Goal: Task Accomplishment & Management: Manage account settings

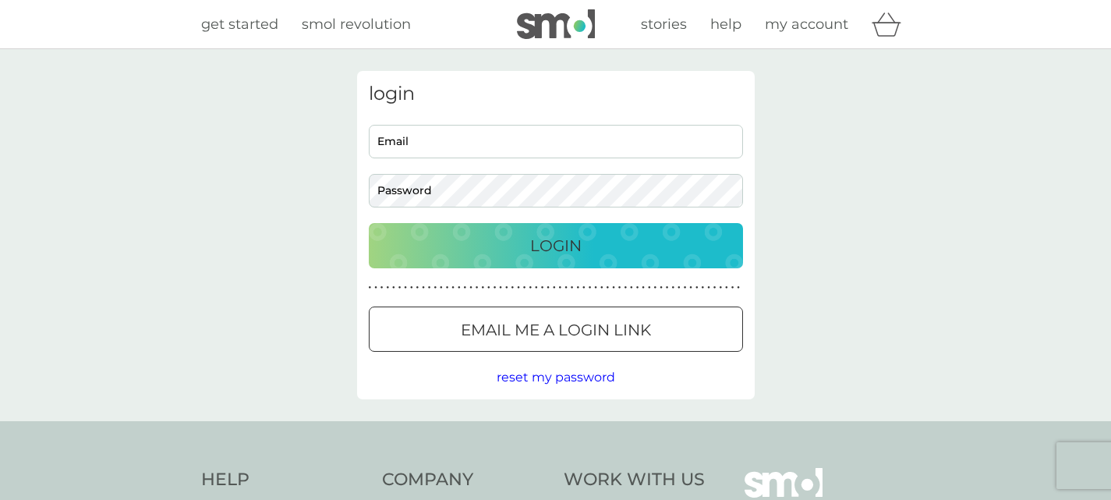
click at [582, 250] on div "Login" at bounding box center [556, 245] width 343 height 25
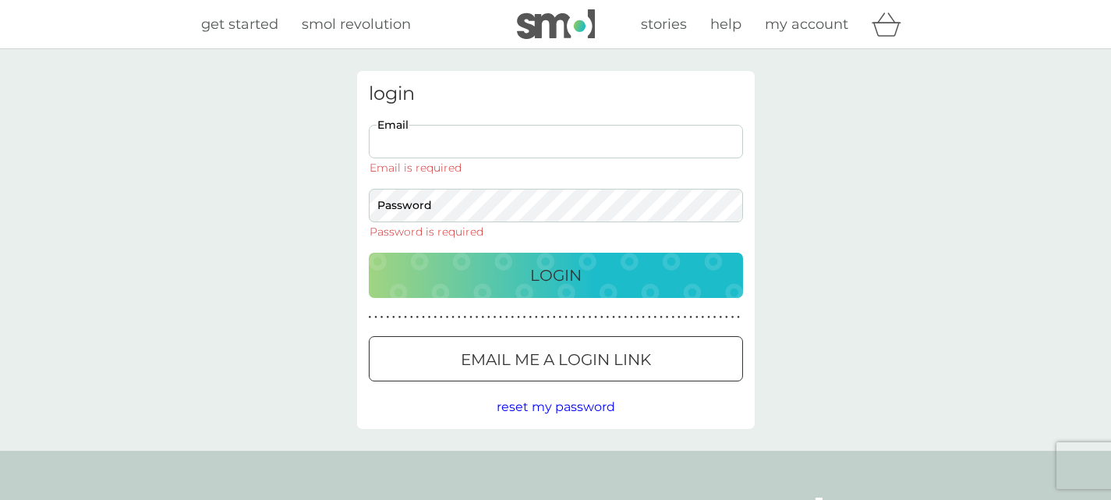
click at [448, 144] on input "Email" at bounding box center [556, 142] width 374 height 34
type input "[PERSON_NAME][EMAIL_ADDRESS][PERSON_NAME][DOMAIN_NAME]"
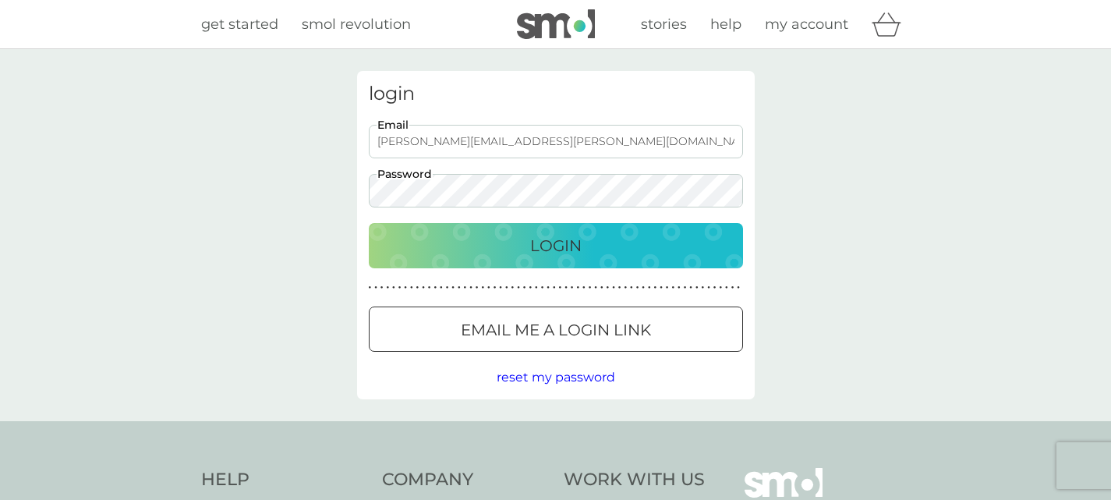
click at [526, 254] on div "Login" at bounding box center [556, 245] width 343 height 25
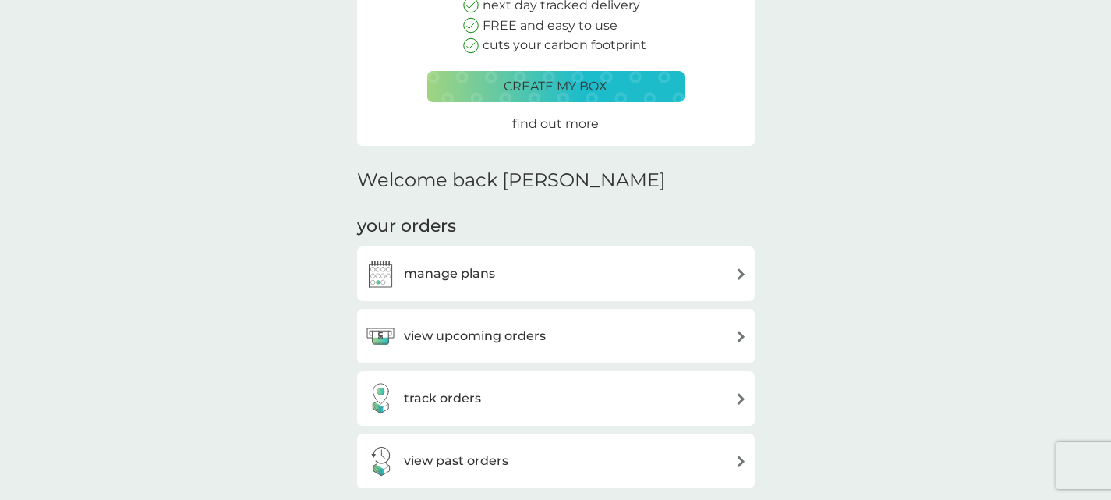
scroll to position [234, 0]
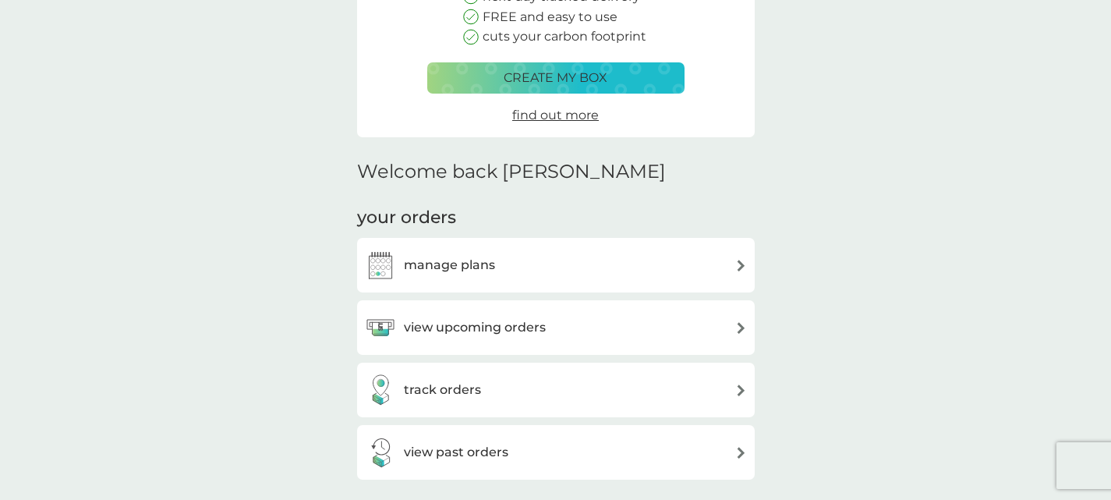
click at [491, 257] on h3 "manage plans" at bounding box center [449, 265] width 91 height 20
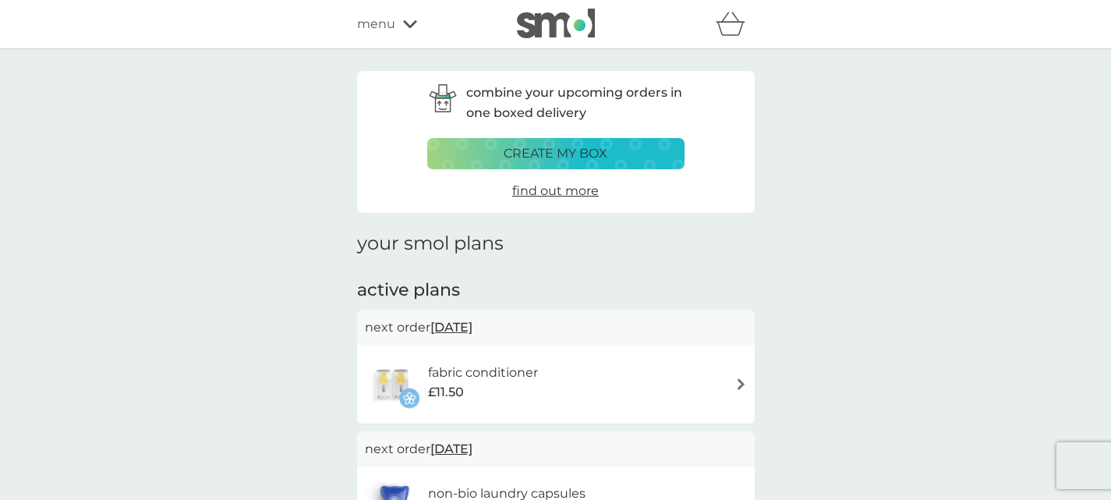
click at [573, 374] on div "fabric conditioner £11.50" at bounding box center [556, 384] width 382 height 55
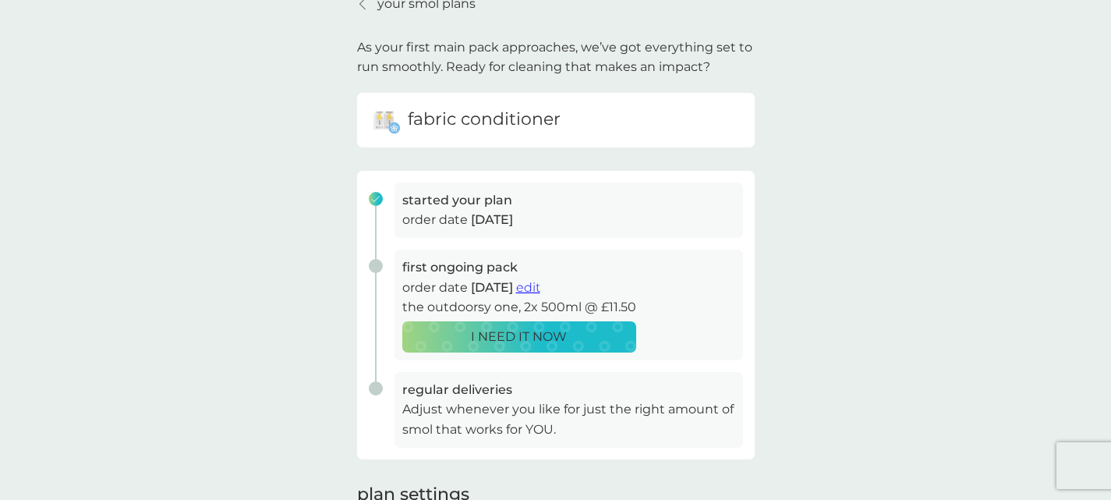
scroll to position [78, 0]
click at [541, 286] on span "edit" at bounding box center [528, 286] width 24 height 15
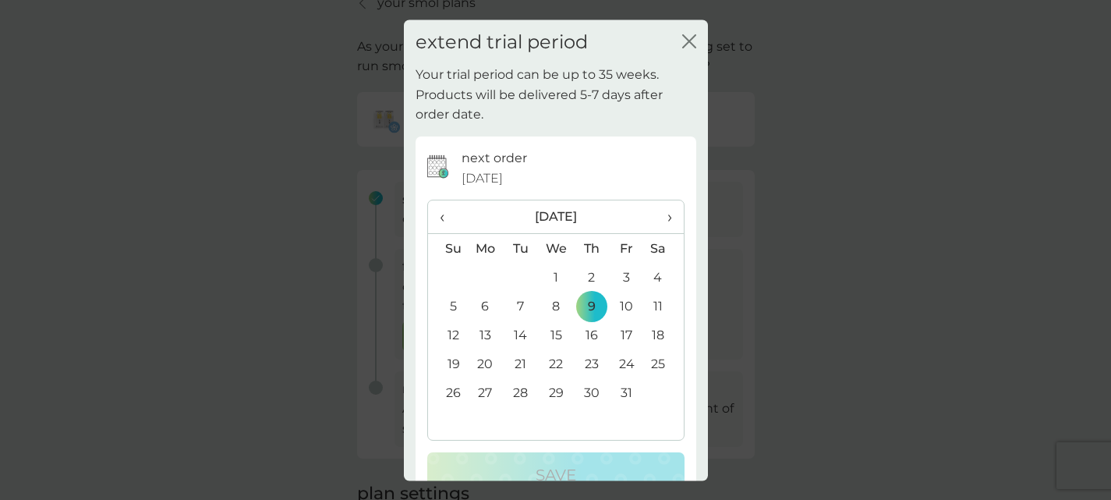
scroll to position [0, 0]
click at [682, 39] on icon "close" at bounding box center [689, 41] width 14 height 14
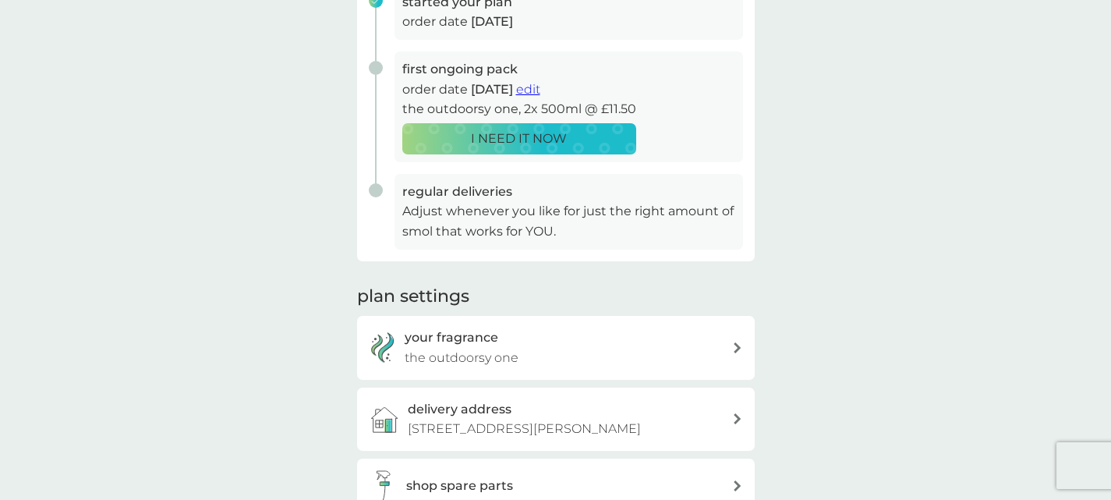
scroll to position [390, 0]
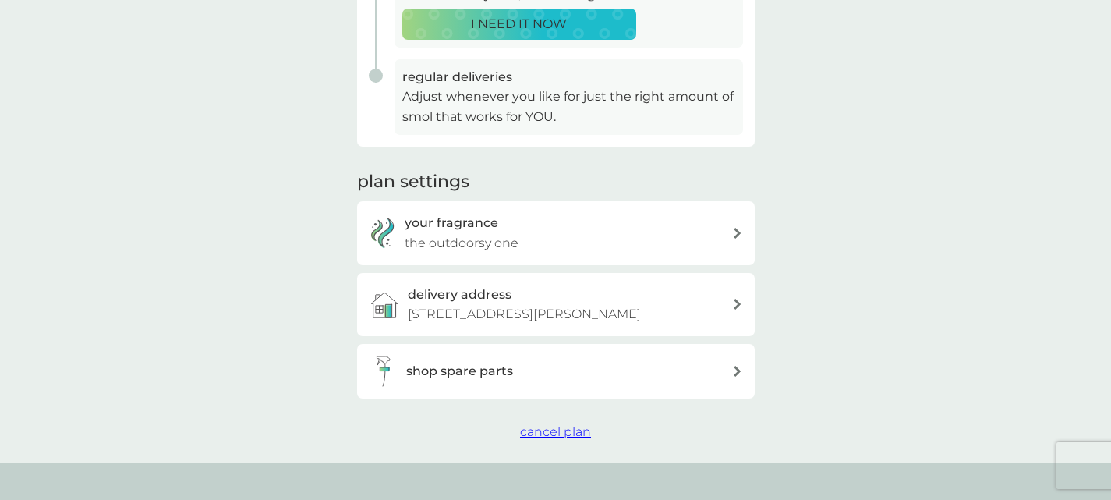
click at [567, 439] on span "cancel plan" at bounding box center [555, 431] width 71 height 15
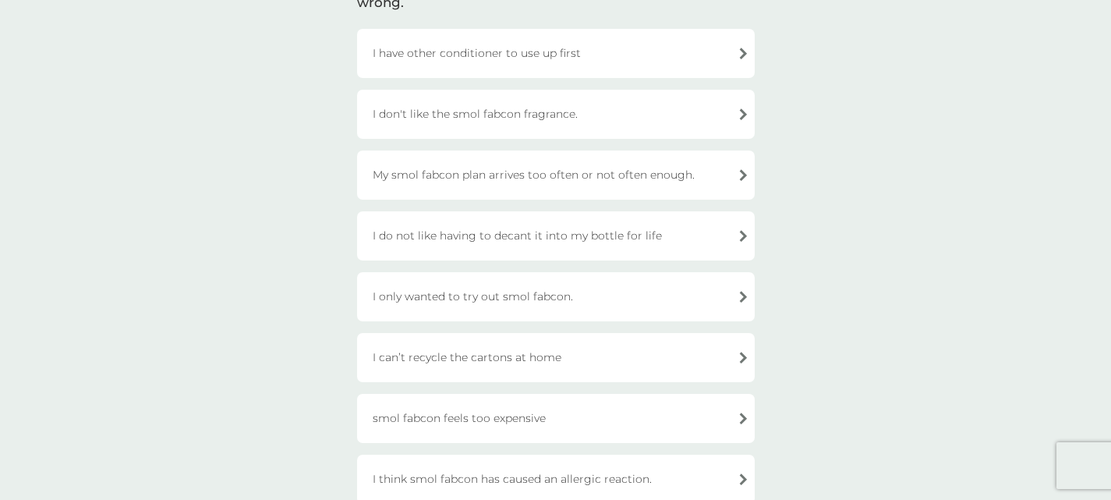
scroll to position [234, 0]
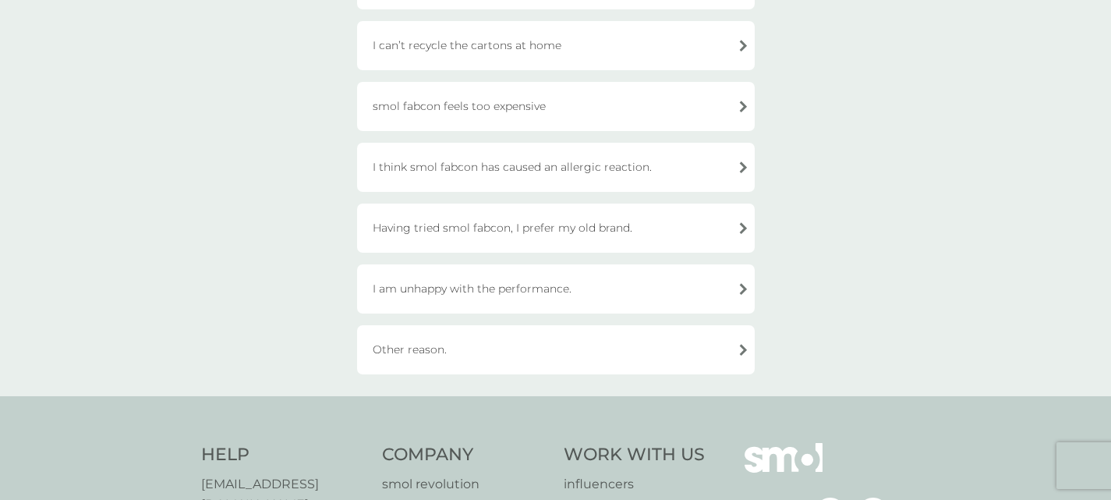
click at [621, 346] on div "Other reason." at bounding box center [556, 349] width 398 height 49
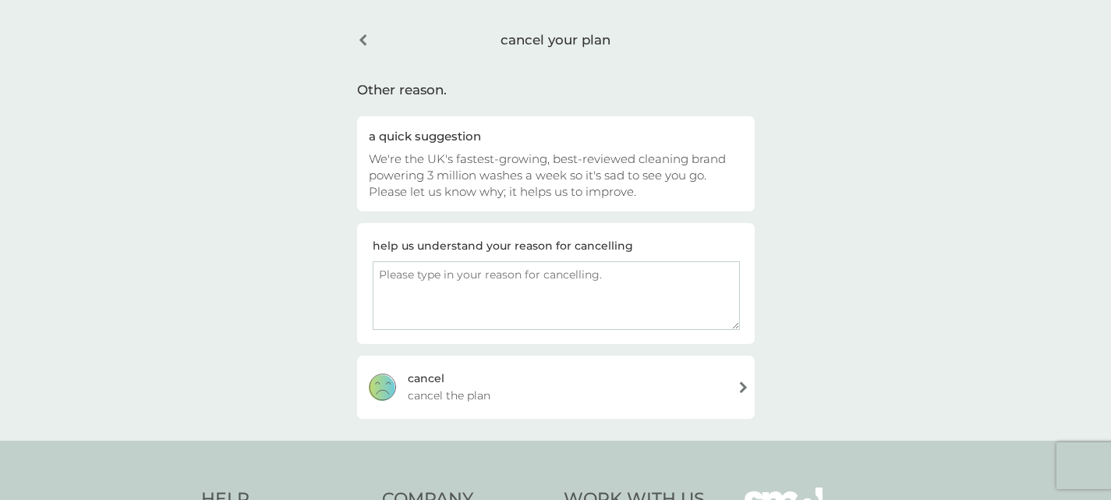
scroll to position [27, 0]
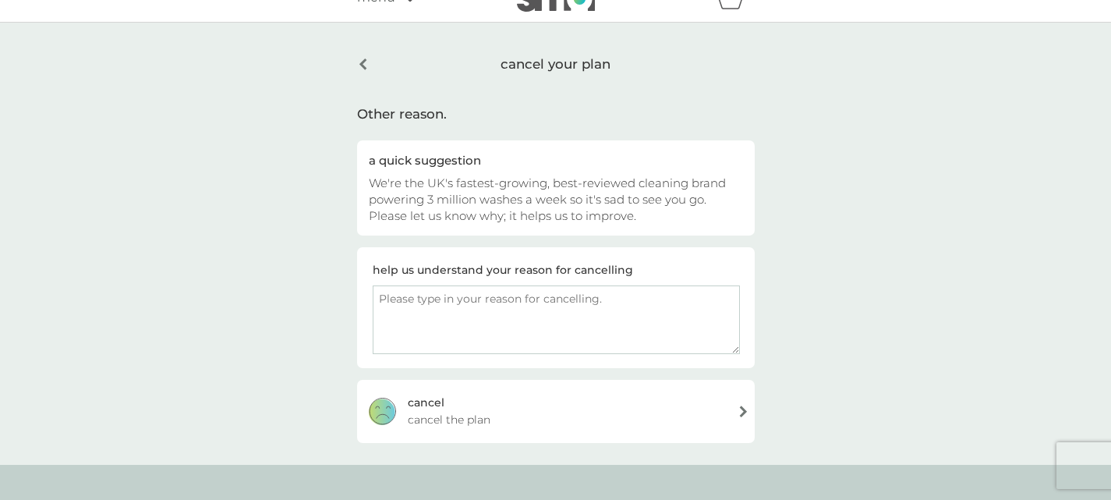
click at [495, 302] on textarea at bounding box center [556, 319] width 367 height 69
click at [505, 296] on textarea "I would prefer a "shop" not a subscription." at bounding box center [556, 319] width 367 height 69
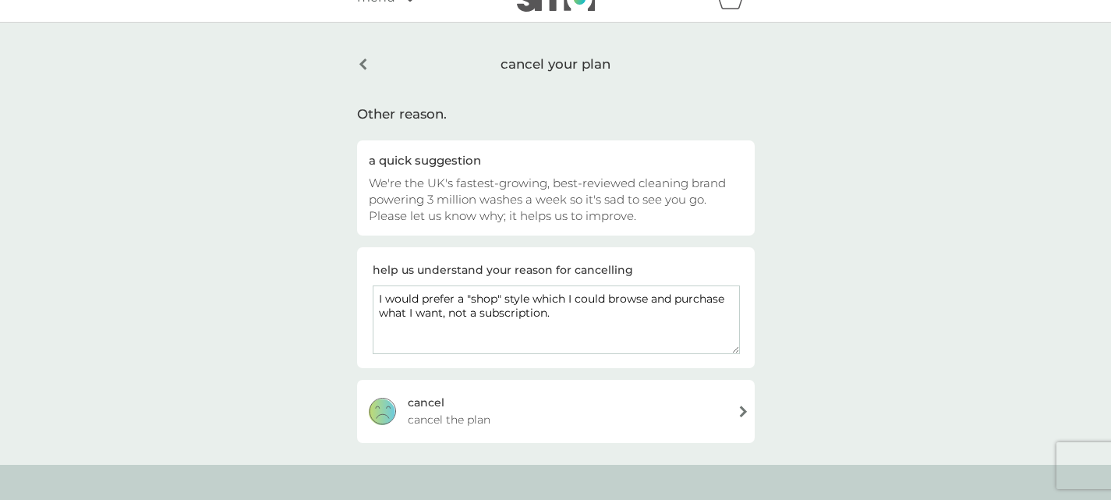
click at [551, 314] on textarea "I would prefer a "shop" style which I could browse and purchase what I want, no…" at bounding box center [556, 319] width 367 height 69
click at [448, 311] on textarea "I would prefer a "shop" style which I could browse and purchase what I want, no…" at bounding box center [556, 319] width 367 height 69
click at [650, 311] on textarea "I would prefer a "shop" style which I could browse and purchase what I want, wh…" at bounding box center [556, 319] width 367 height 69
click at [420, 324] on textarea "I would prefer a "shop" style which I could browse and purchase what I want, wh…" at bounding box center [556, 319] width 367 height 69
click at [447, 312] on textarea "I would prefer a "shop" style which I could browse and purchase what I want, wh…" at bounding box center [556, 319] width 367 height 69
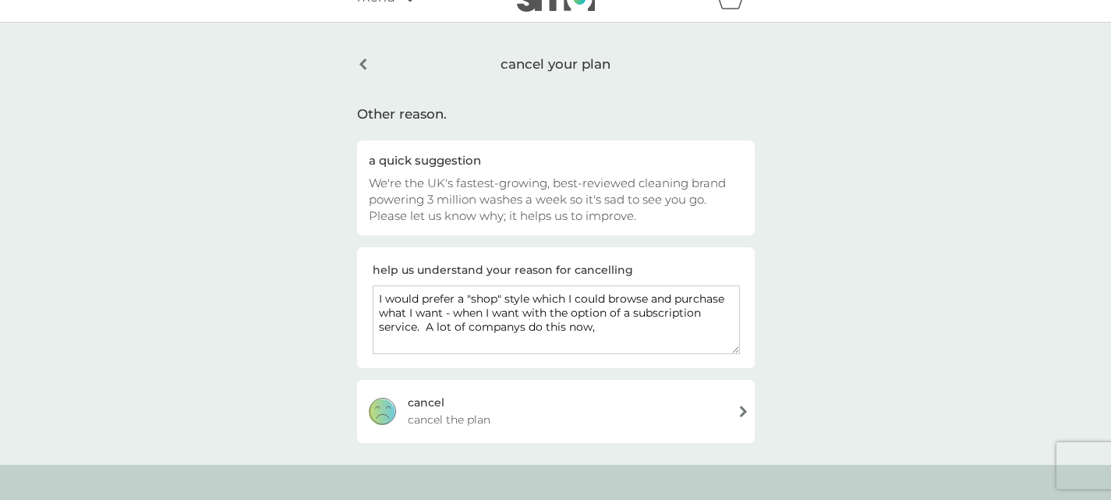
click at [421, 327] on textarea "I would prefer a "shop" style which I could browse and purchase what I want - w…" at bounding box center [556, 319] width 367 height 69
click at [596, 326] on textarea "I would prefer a "shop" style which I could browse and purchase what I want - w…" at bounding box center [556, 319] width 367 height 69
click at [669, 336] on textarea "I would prefer a "shop" style which I could browse and purchase what I want - w…" at bounding box center [556, 319] width 367 height 69
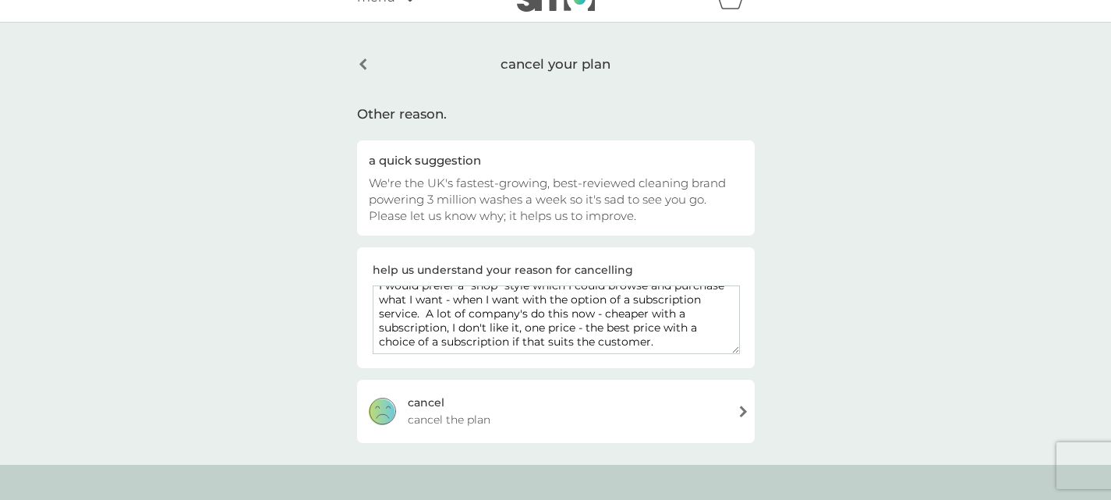
click at [696, 337] on textarea "I would prefer a "shop" style which I could browse and purchase what I want - w…" at bounding box center [556, 319] width 367 height 69
click at [700, 338] on textarea "I would prefer a "shop" style which I could browse and purchase what I want - w…" at bounding box center [556, 319] width 367 height 69
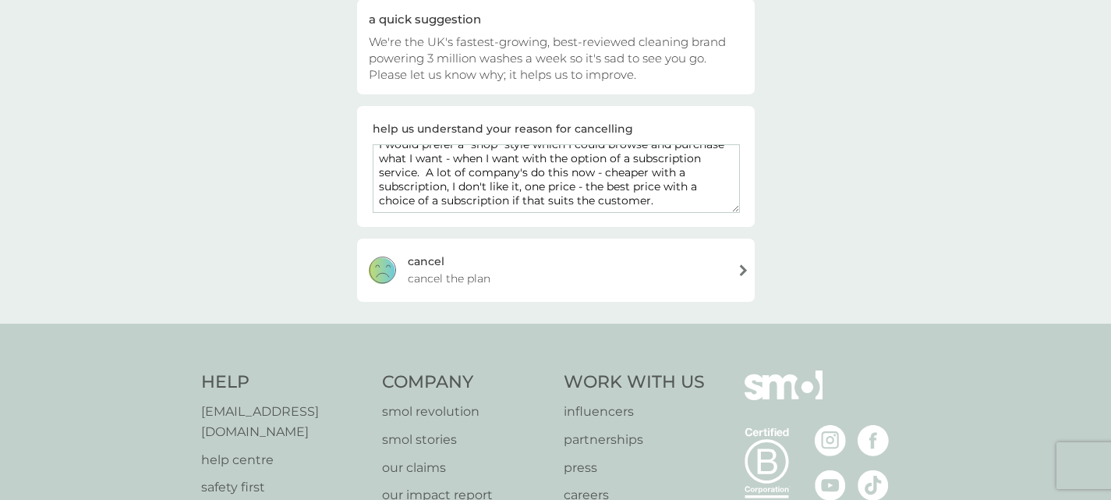
scroll to position [183, 0]
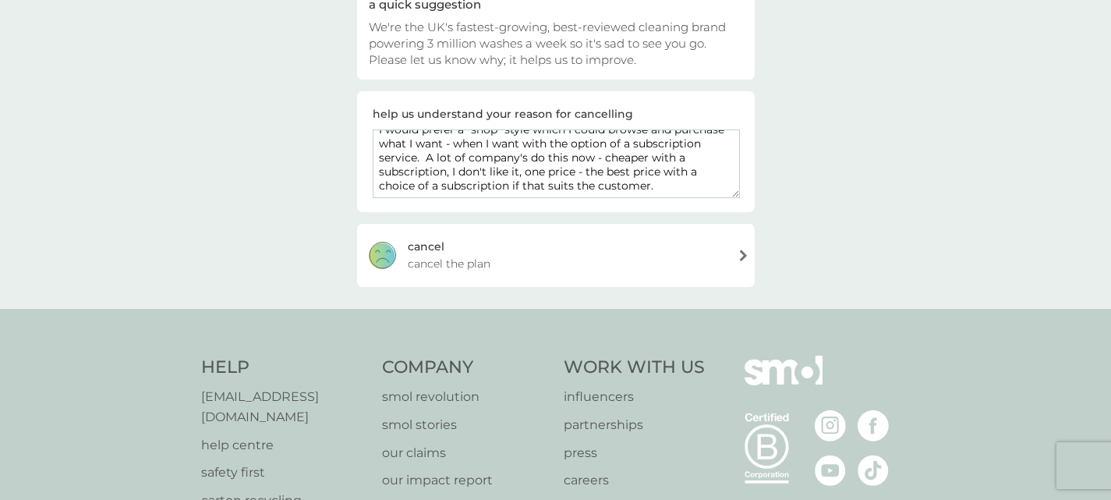
type textarea "I would prefer a "shop" style which I could browse and purchase what I want - w…"
click at [543, 253] on div "[PERSON_NAME] the plan" at bounding box center [556, 255] width 398 height 62
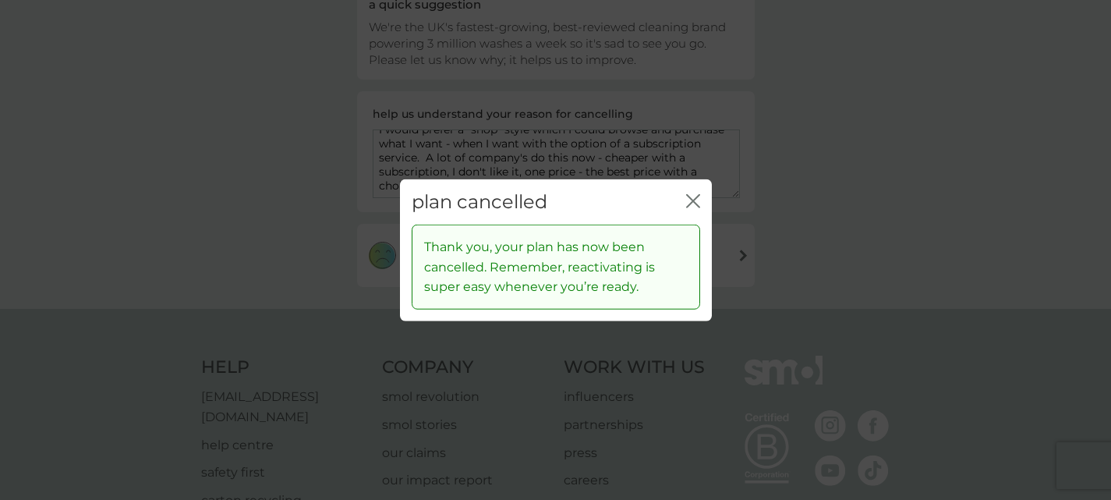
click at [694, 197] on icon "close" at bounding box center [693, 200] width 14 height 14
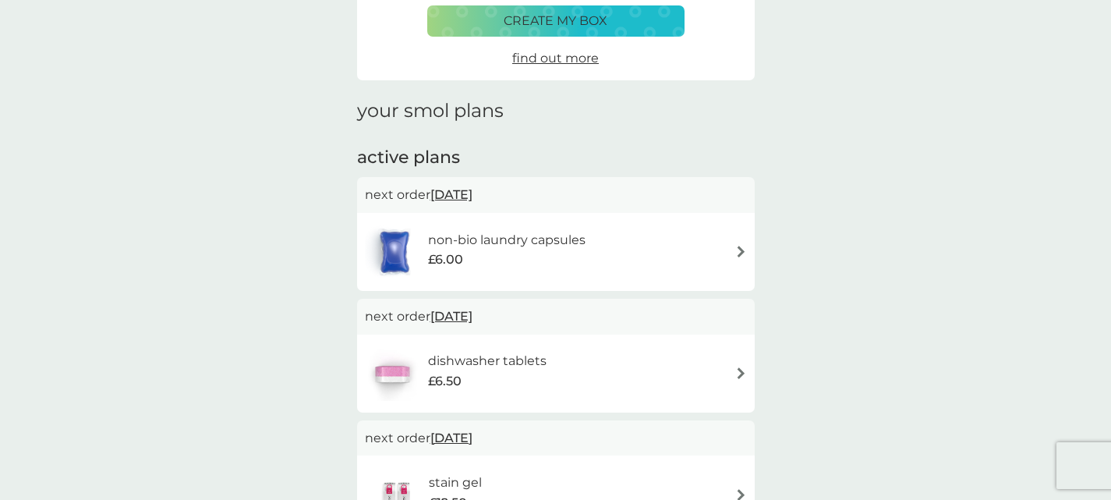
scroll to position [156, 0]
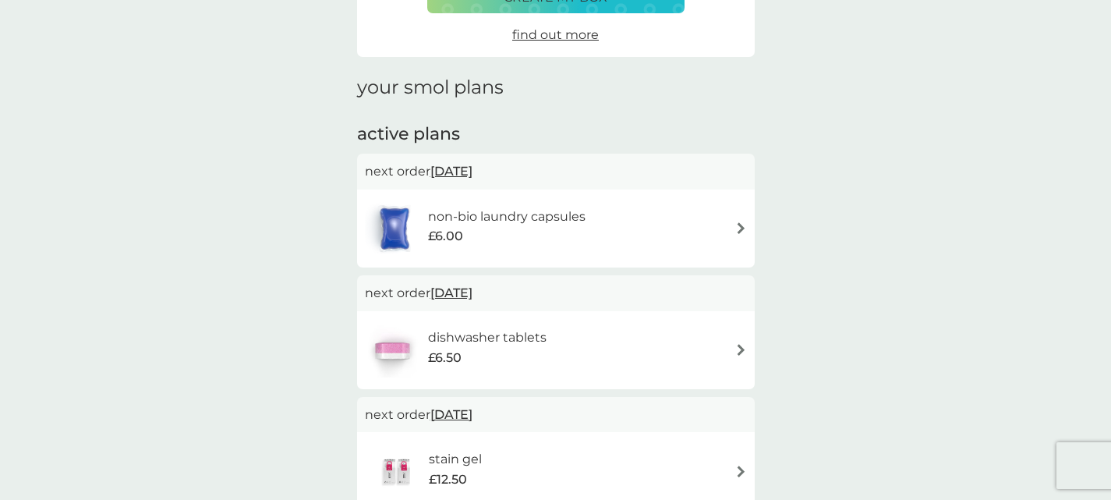
click at [558, 215] on h6 "non-bio laundry capsules" at bounding box center [507, 217] width 158 height 20
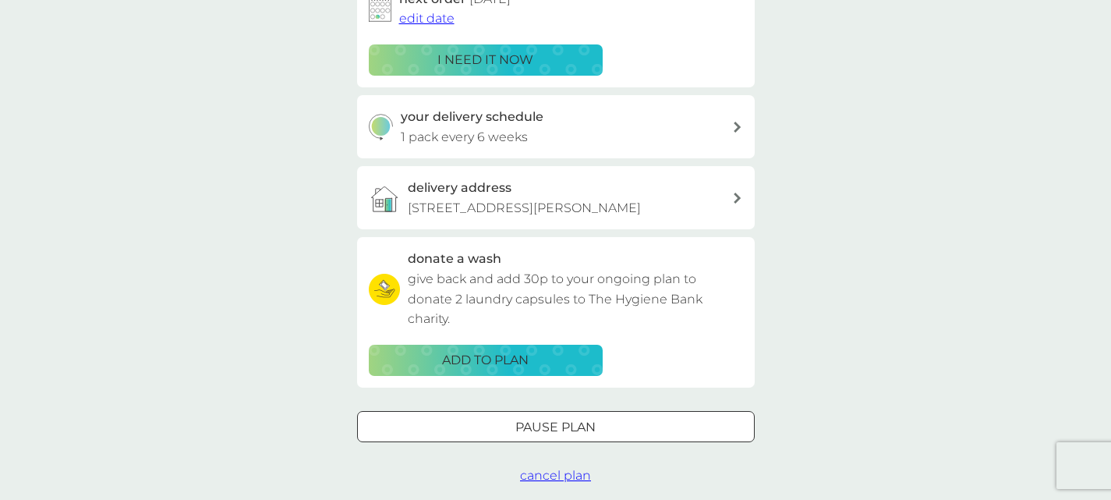
scroll to position [390, 0]
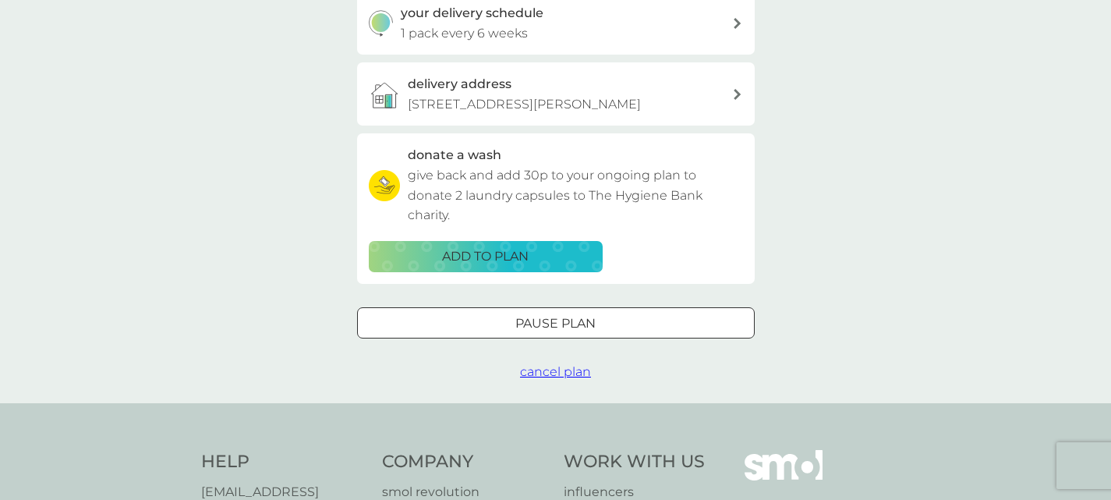
click at [572, 379] on span "cancel plan" at bounding box center [555, 371] width 71 height 15
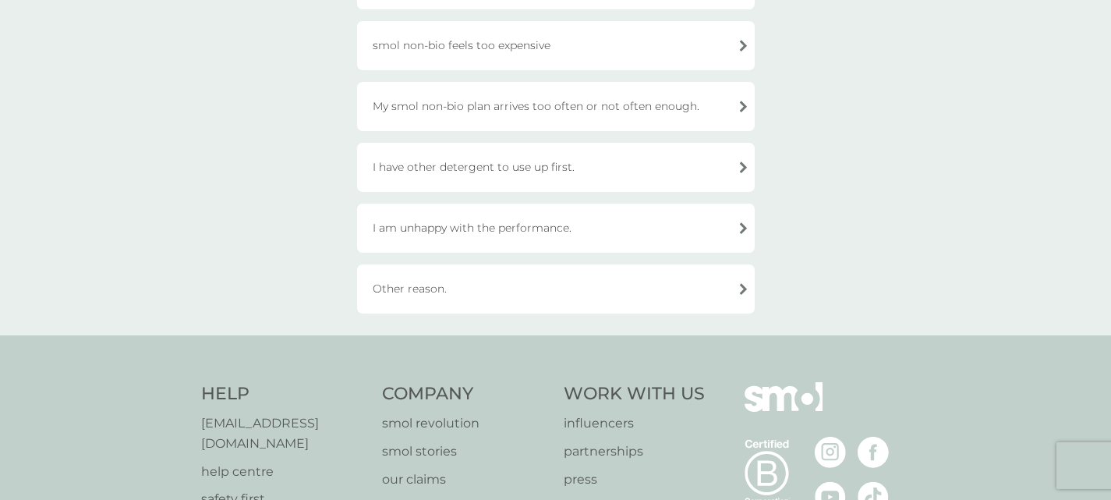
scroll to position [546, 0]
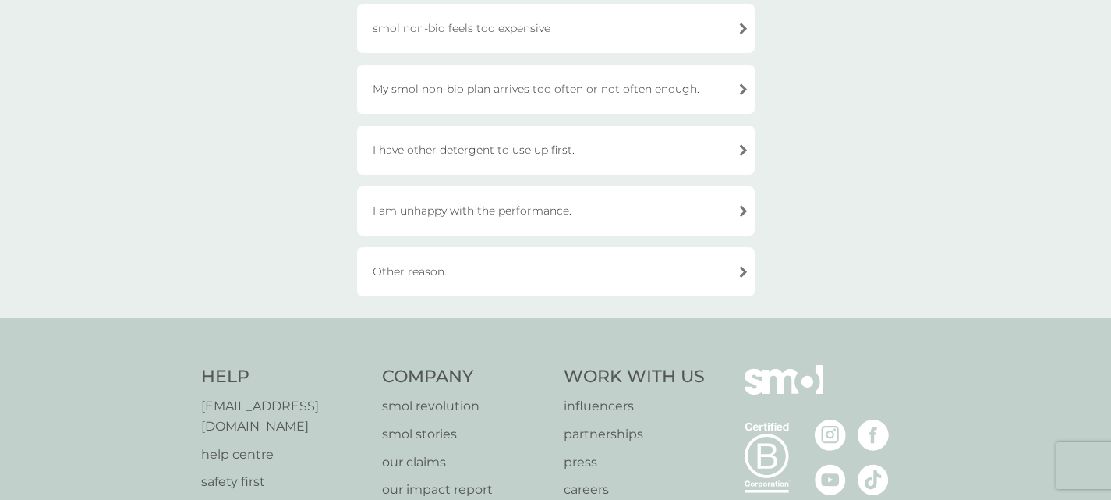
click at [560, 278] on div "Other reason." at bounding box center [556, 271] width 398 height 49
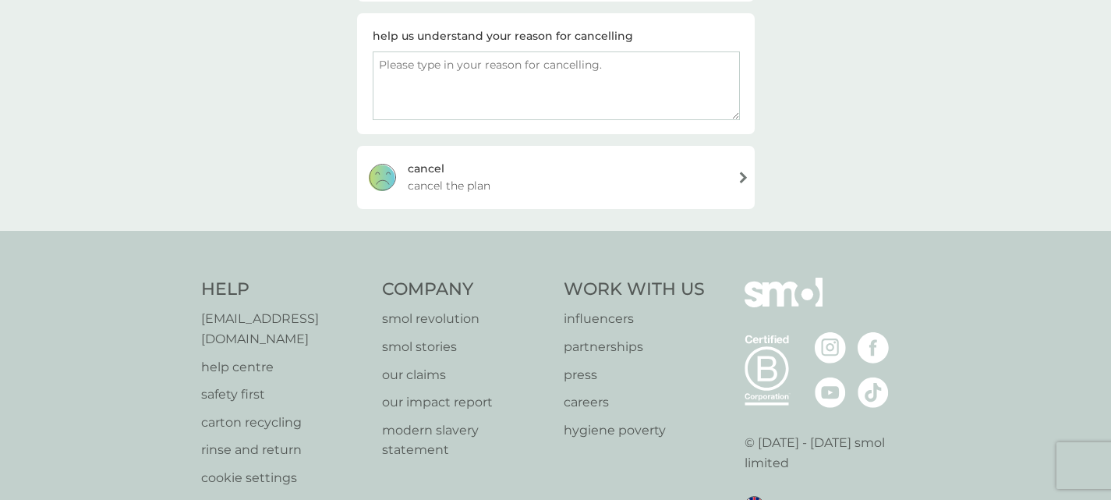
scroll to position [27, 0]
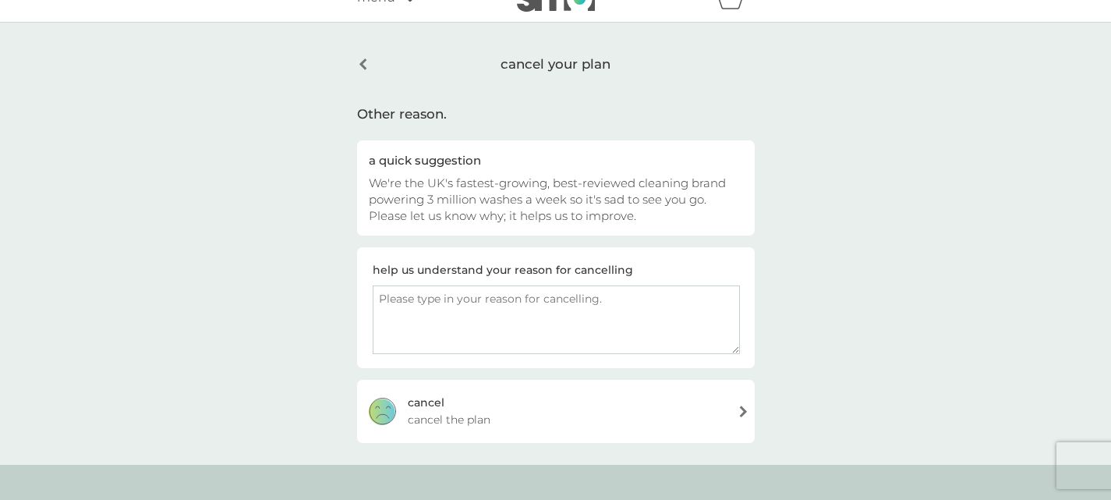
click at [506, 314] on textarea at bounding box center [556, 319] width 367 height 69
type textarea "s"
type textarea "I"
click at [550, 299] on textarea "I don't like subscriptions, 1 price, and I will log on and purchase when I need…" at bounding box center [556, 319] width 367 height 69
click at [514, 302] on textarea "I don't like subscriptions, 1 price for all, and I will log on and purchase whe…" at bounding box center [556, 319] width 367 height 69
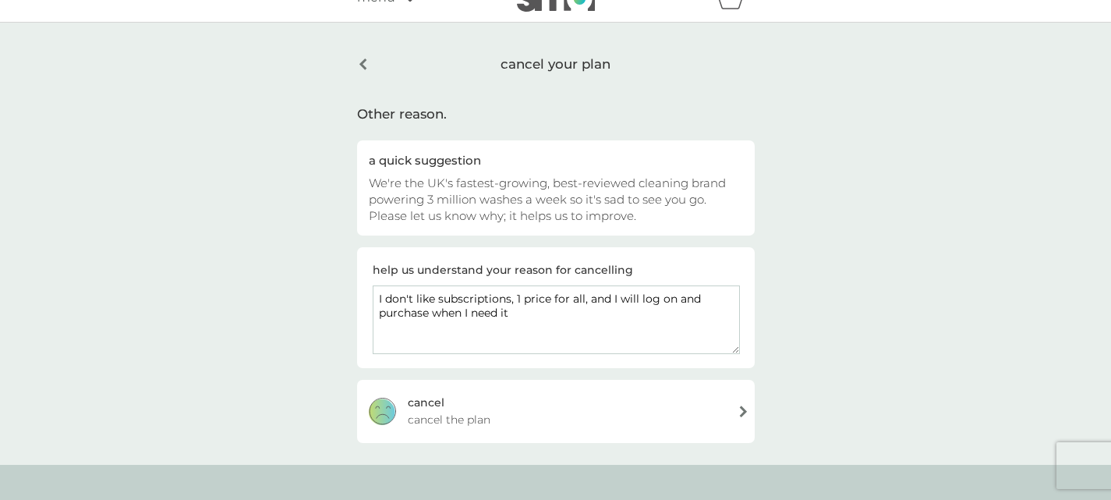
click at [513, 314] on textarea "I don't like subscriptions, 1 price for all, and I will log on and purchase whe…" at bounding box center [556, 319] width 367 height 69
type textarea "I don't like subscriptions, 1 price for all, and I will log on and purchase whe…"
click at [522, 411] on div "[PERSON_NAME] the plan" at bounding box center [556, 411] width 398 height 62
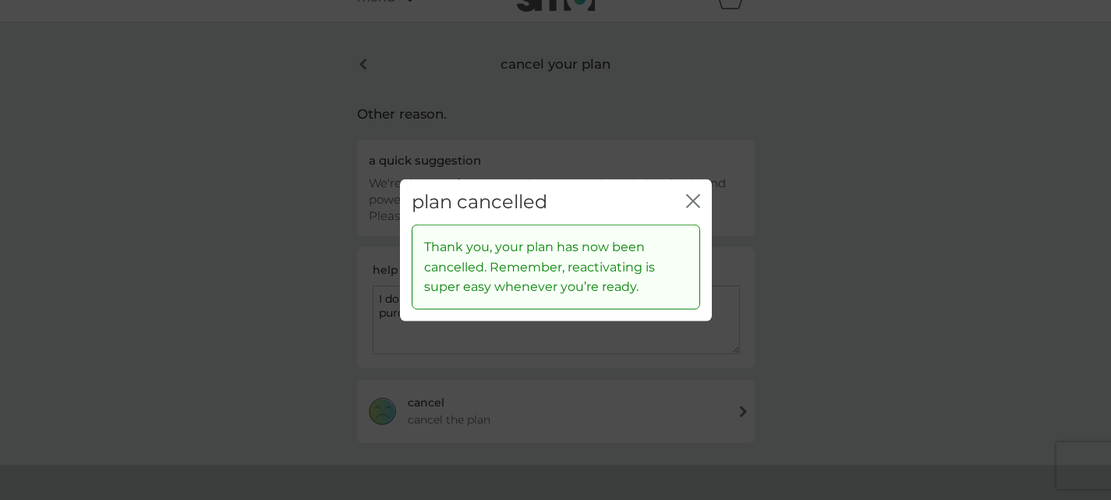
click at [686, 202] on icon "close" at bounding box center [693, 200] width 14 height 14
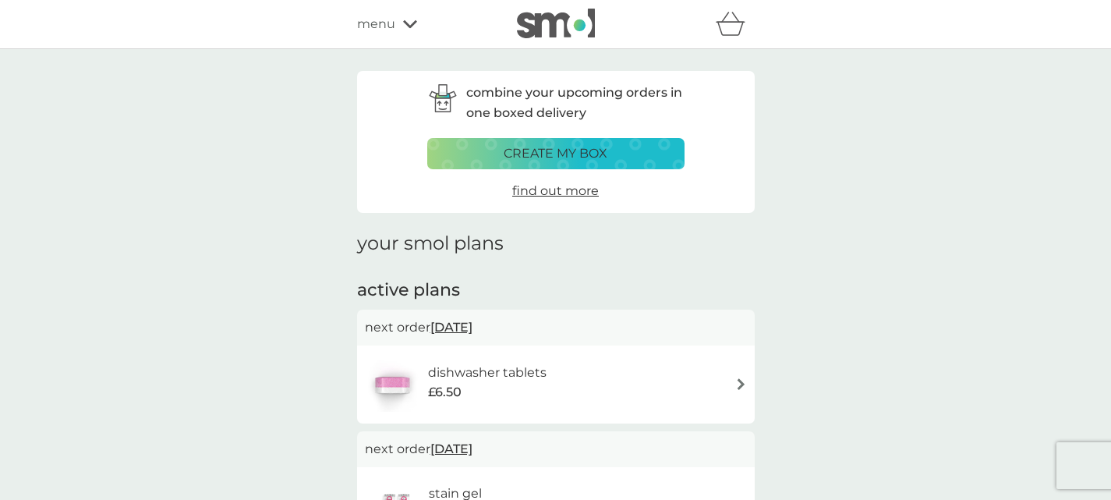
click at [611, 369] on div "dishwasher tablets £6.50" at bounding box center [556, 384] width 382 height 55
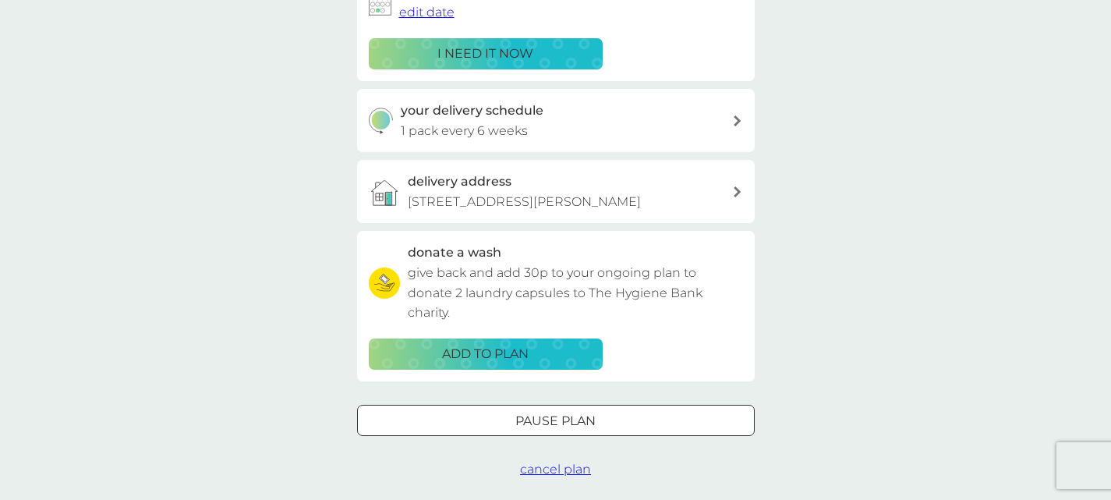
scroll to position [312, 0]
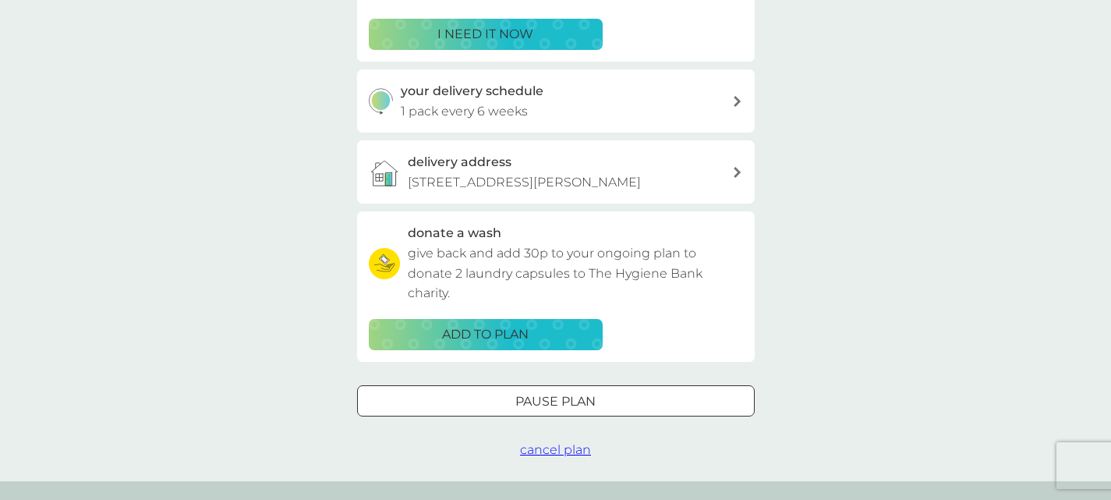
click at [555, 457] on span "cancel plan" at bounding box center [555, 449] width 71 height 15
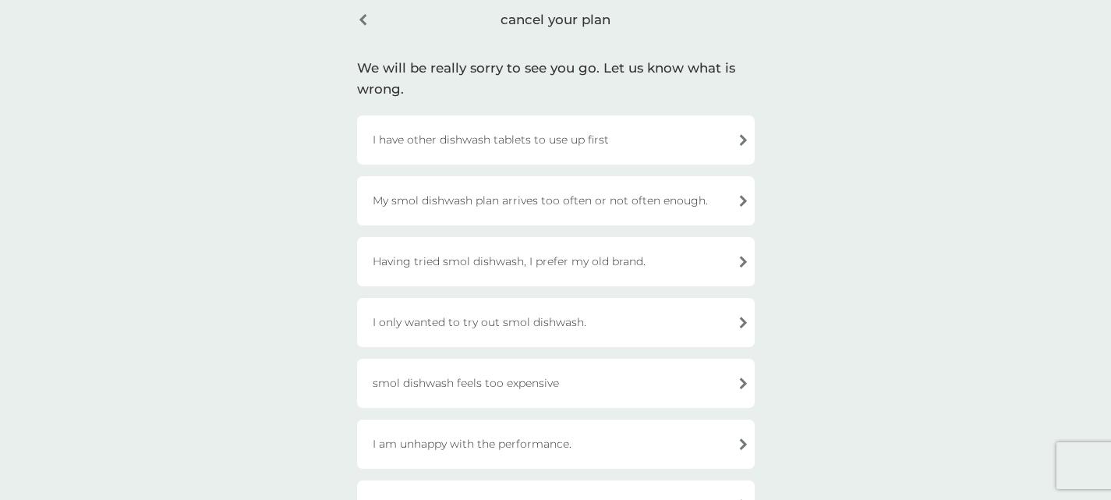
scroll to position [234, 0]
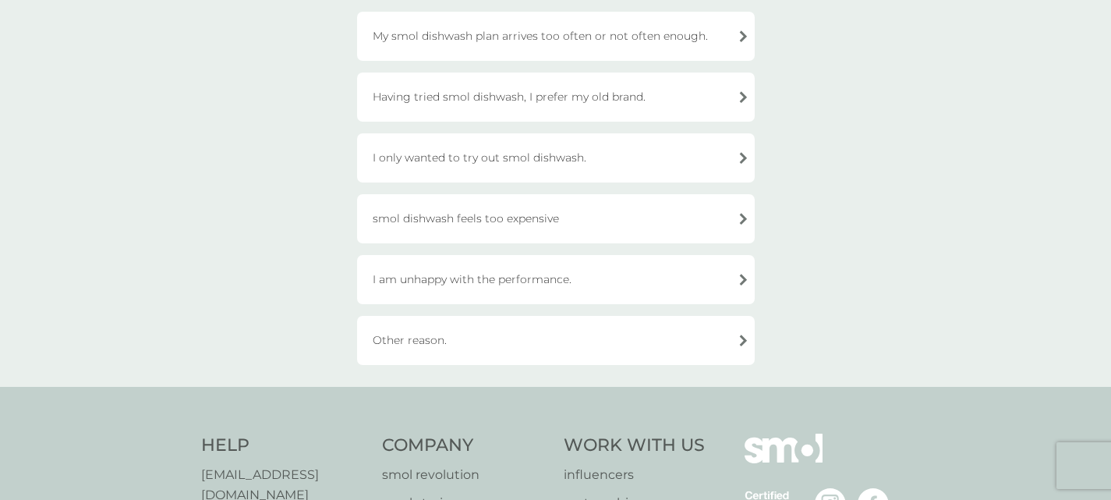
click at [530, 347] on div "Other reason." at bounding box center [556, 340] width 398 height 49
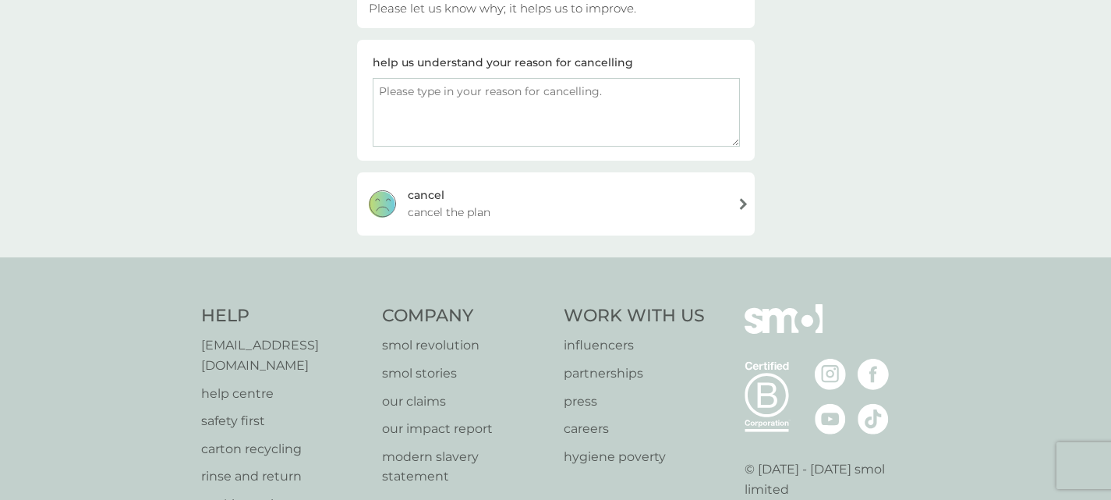
click at [598, 212] on div "[PERSON_NAME] the plan" at bounding box center [556, 203] width 398 height 62
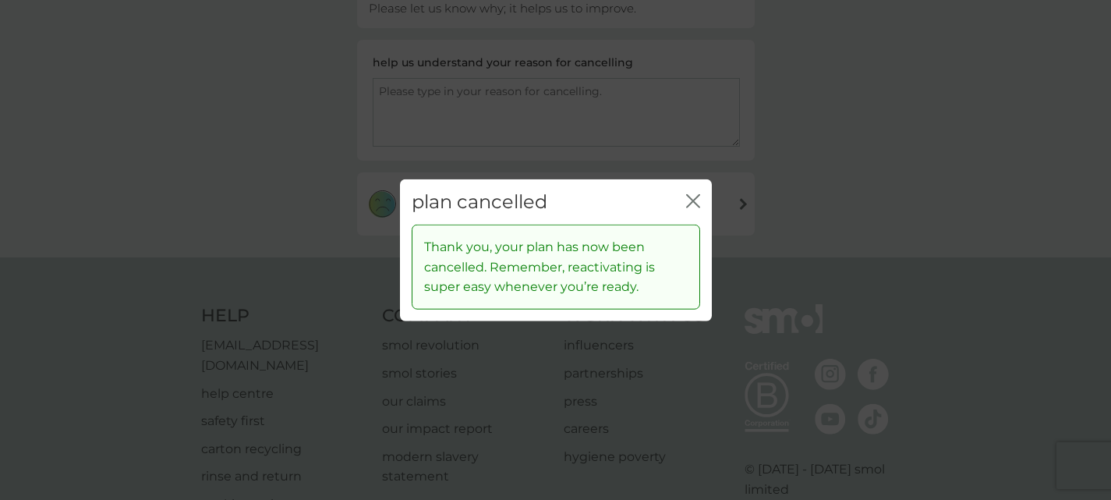
click at [689, 200] on icon "close" at bounding box center [693, 200] width 14 height 14
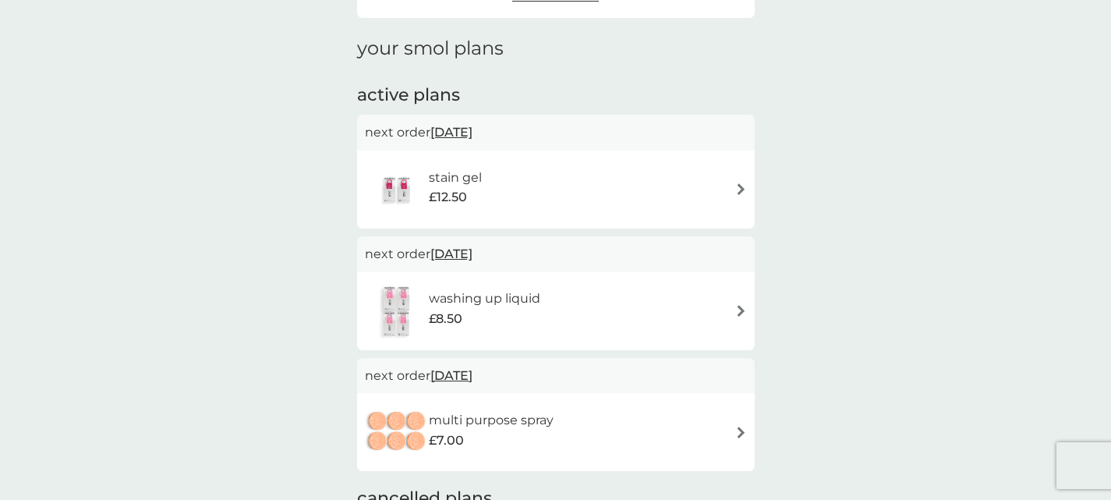
scroll to position [78, 0]
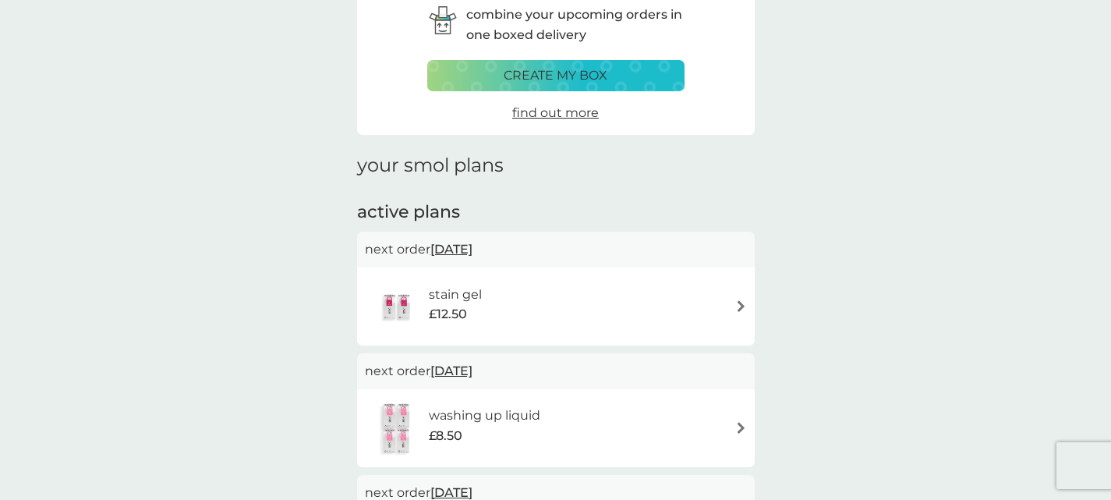
click at [598, 284] on div "stain gel £12.50" at bounding box center [556, 306] width 382 height 55
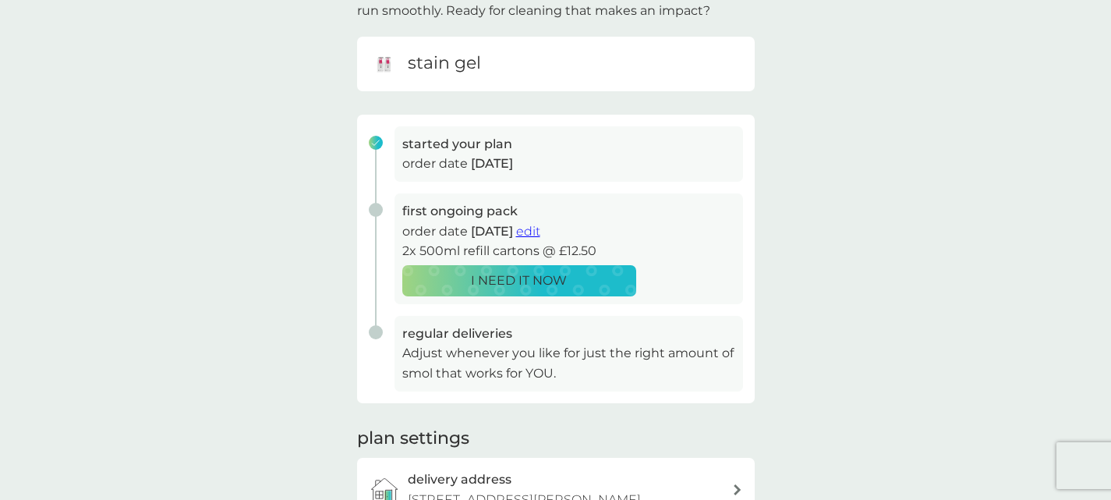
scroll to position [390, 0]
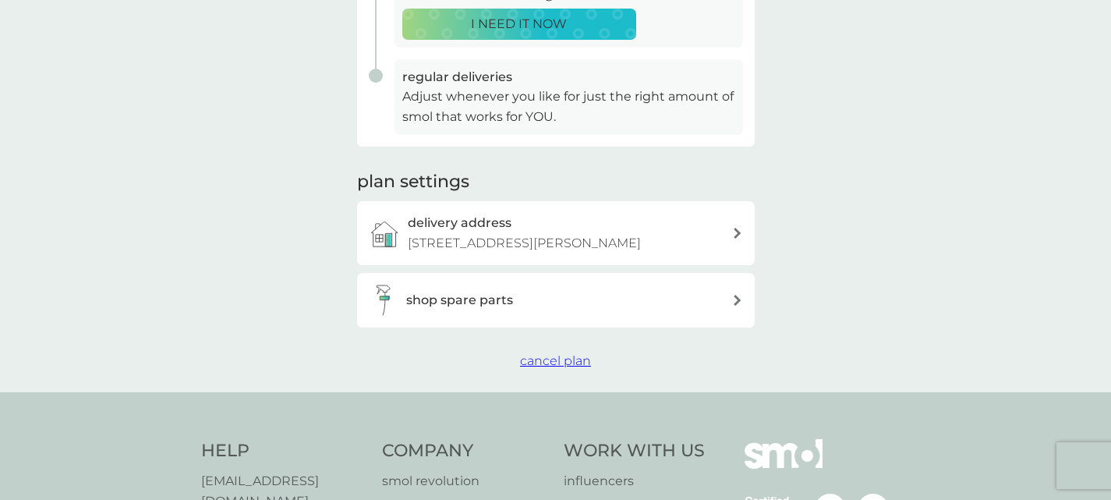
click at [555, 368] on span "cancel plan" at bounding box center [555, 360] width 71 height 15
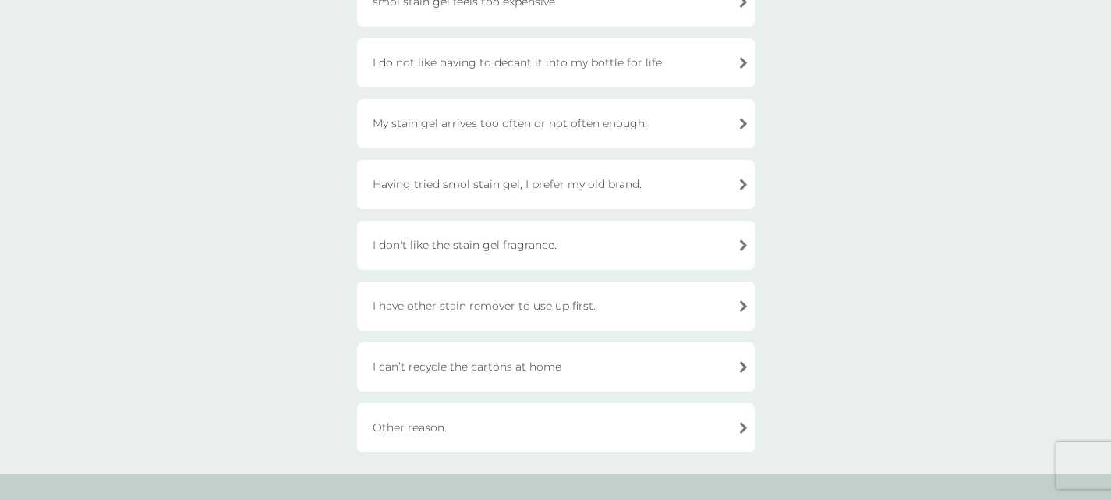
click at [562, 420] on div "Other reason." at bounding box center [556, 427] width 398 height 49
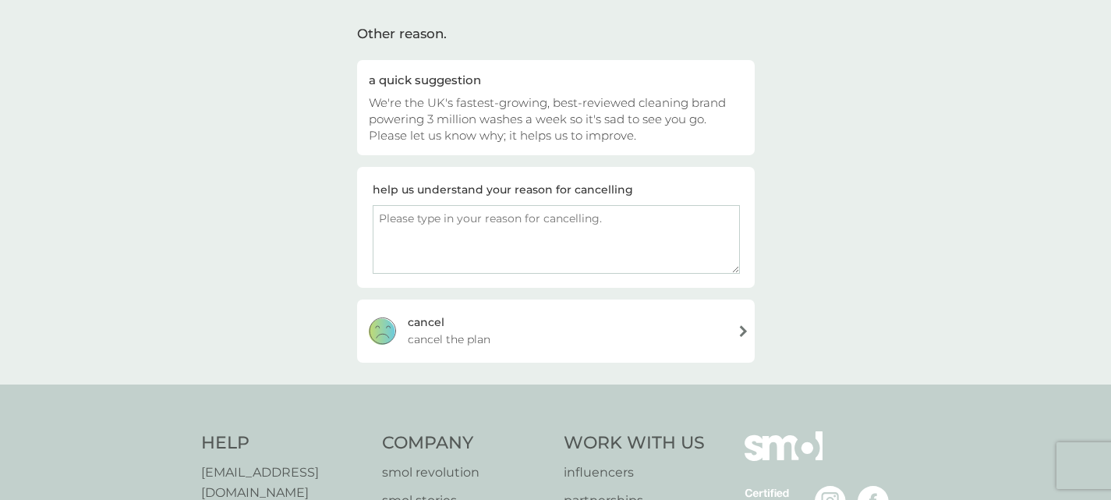
scroll to position [105, 0]
click at [598, 325] on div "[PERSON_NAME] the plan" at bounding box center [556, 333] width 398 height 62
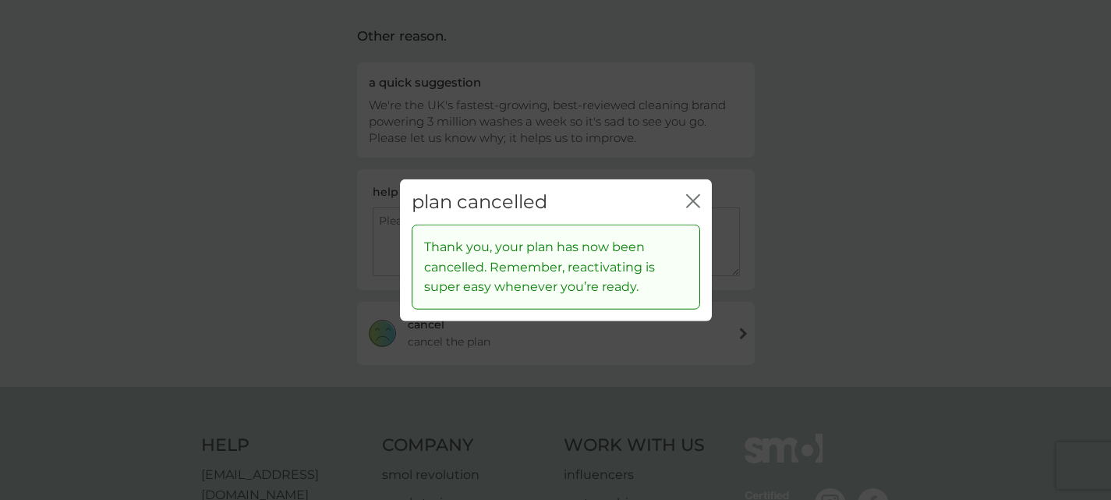
click at [696, 205] on icon "close" at bounding box center [696, 200] width 6 height 12
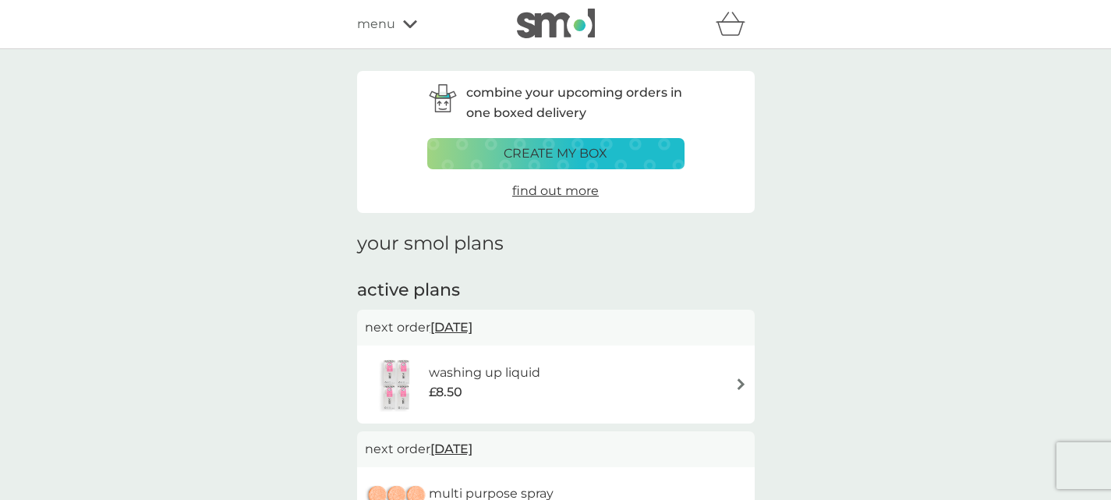
click at [608, 371] on div "washing up liquid £8.50" at bounding box center [556, 384] width 382 height 55
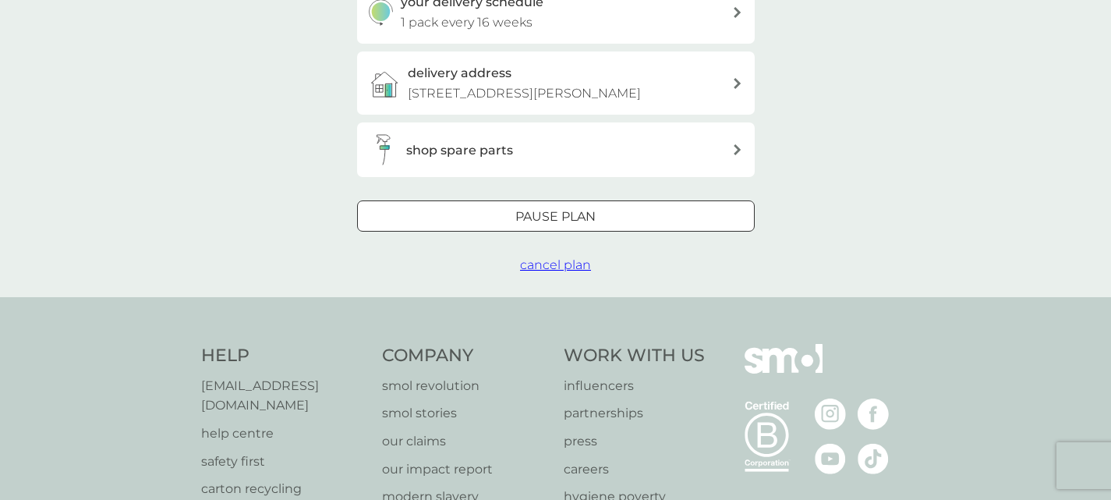
scroll to position [468, 0]
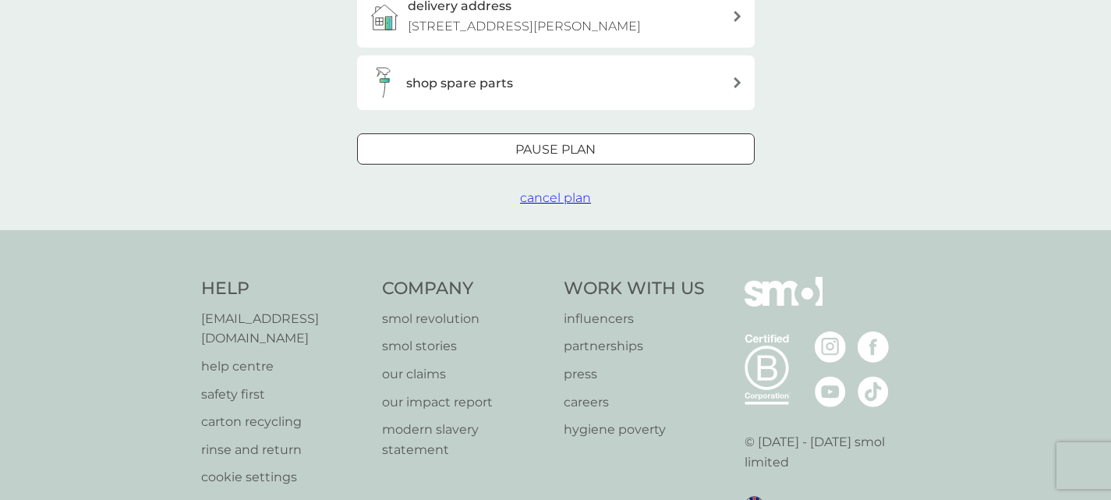
click at [569, 205] on span "cancel plan" at bounding box center [555, 197] width 71 height 15
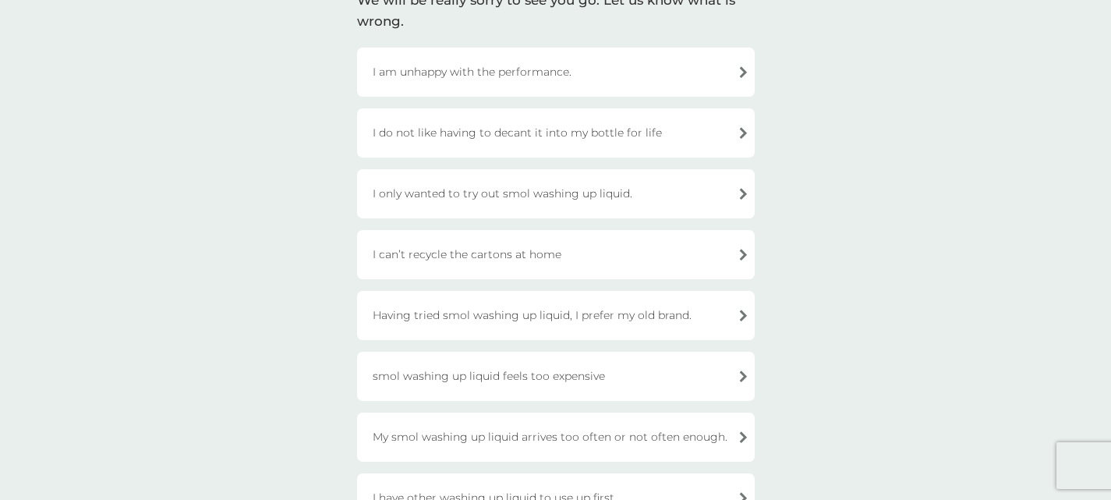
scroll to position [312, 0]
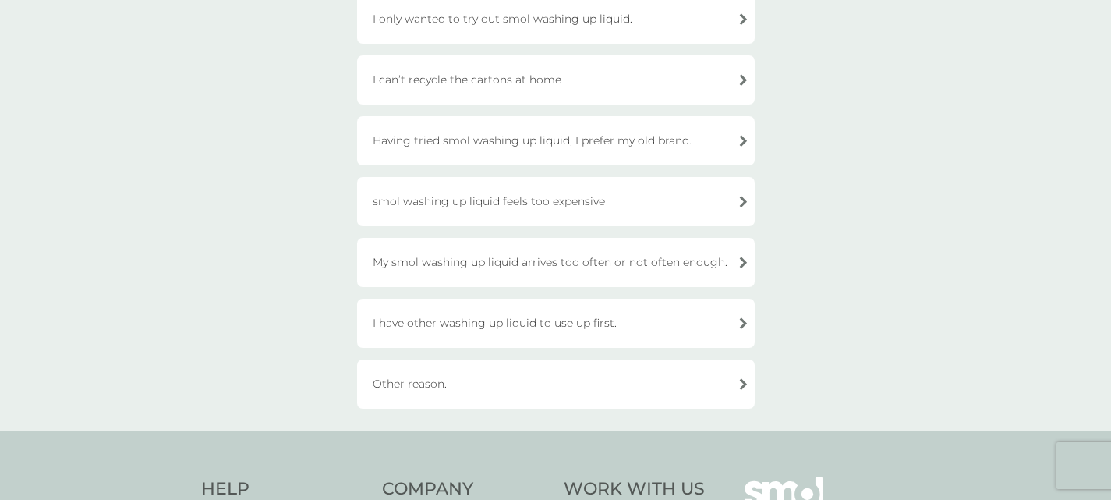
click at [579, 392] on div "Other reason." at bounding box center [556, 384] width 398 height 49
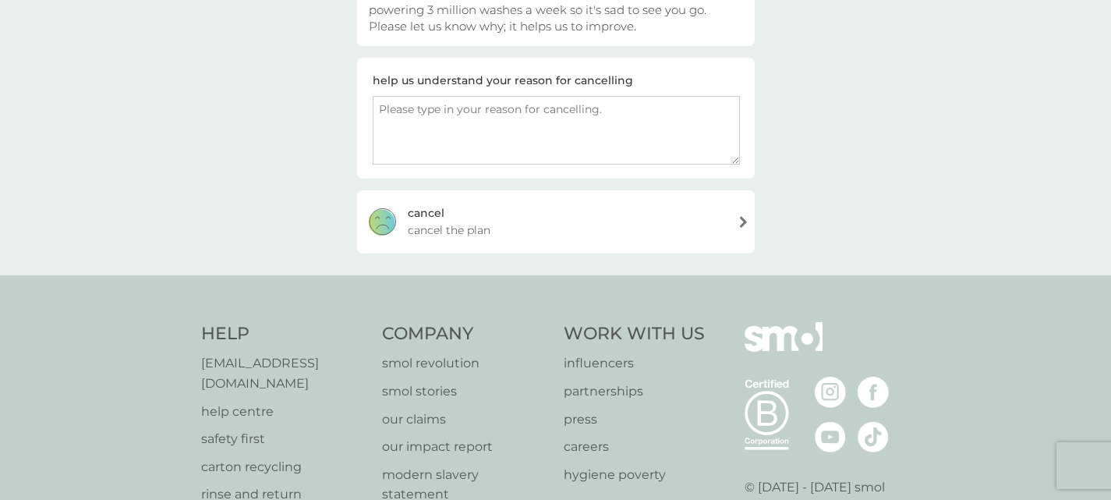
scroll to position [156, 0]
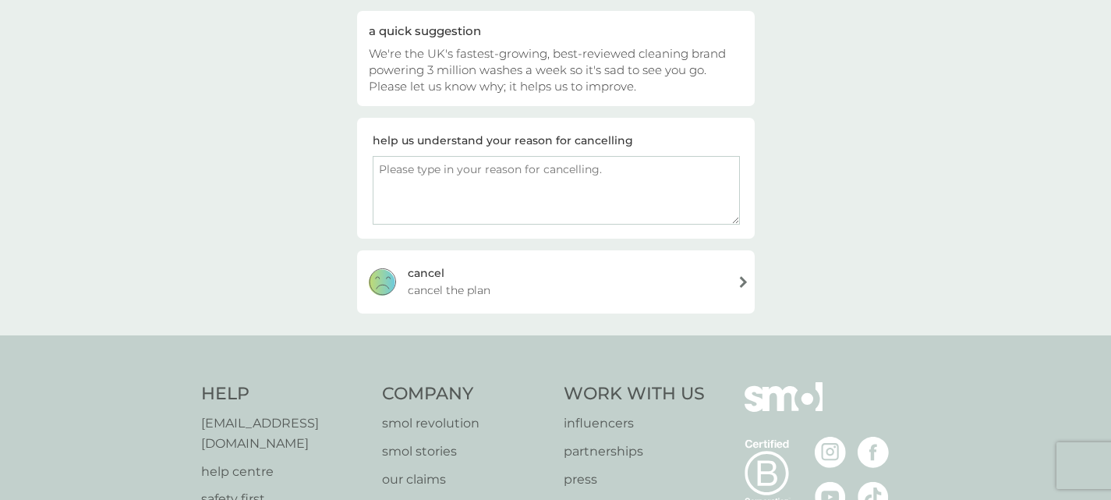
click at [609, 281] on div "[PERSON_NAME] the plan" at bounding box center [556, 281] width 398 height 62
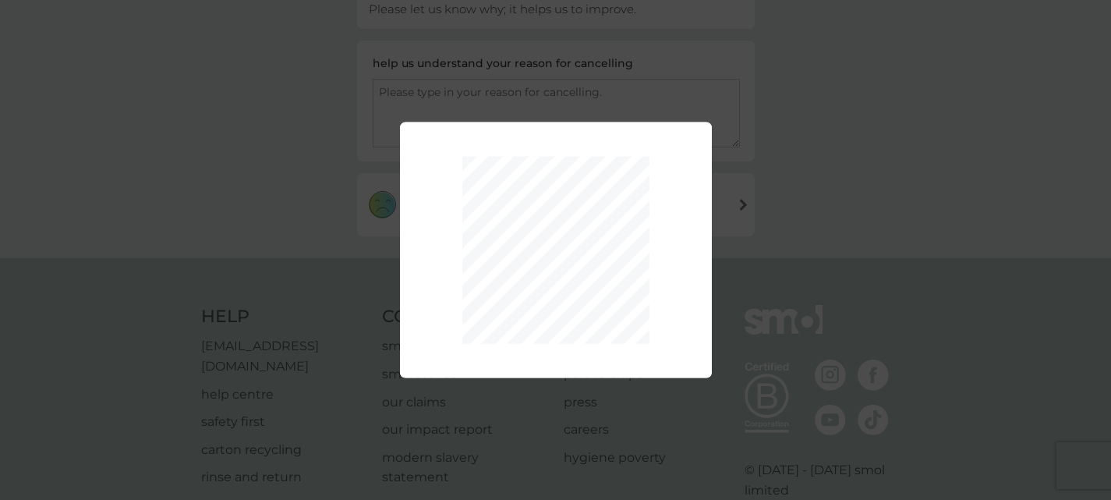
scroll to position [234, 0]
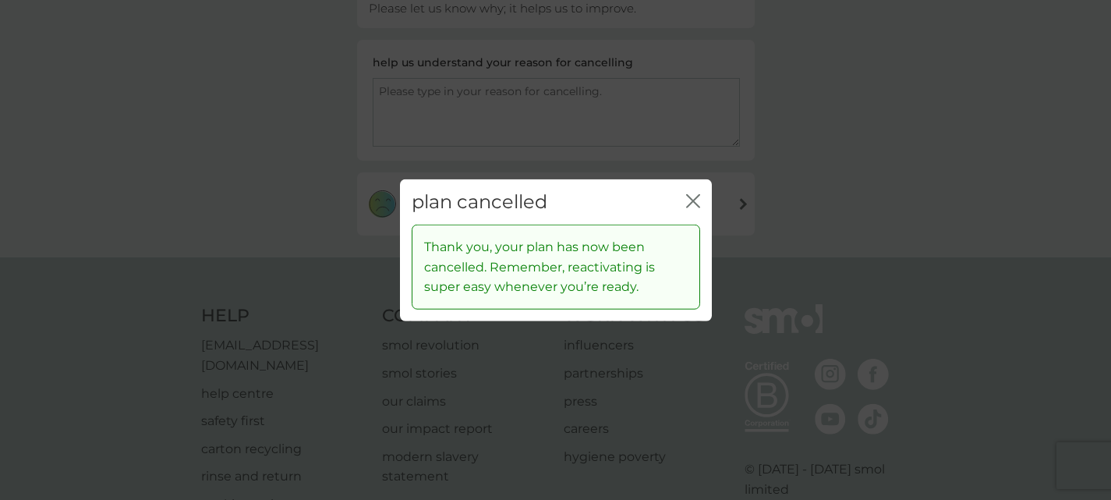
click at [686, 200] on icon "close" at bounding box center [693, 200] width 14 height 14
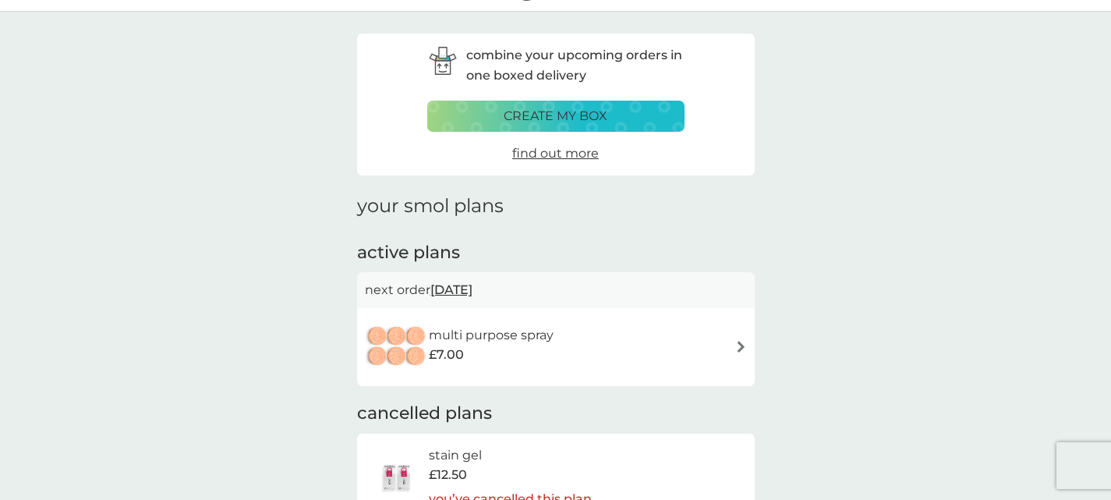
scroll to position [234, 0]
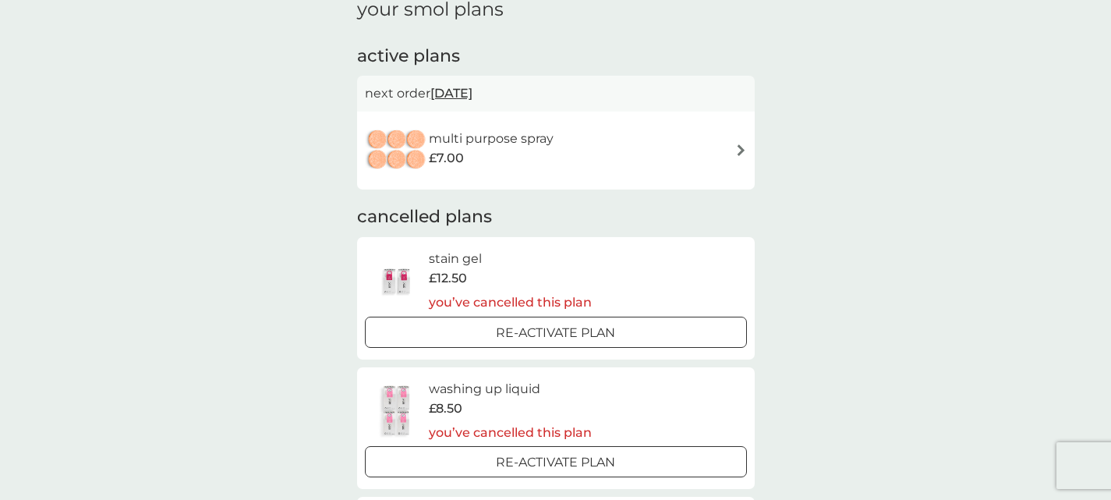
click at [609, 147] on div "multi purpose spray £7.00" at bounding box center [556, 150] width 382 height 55
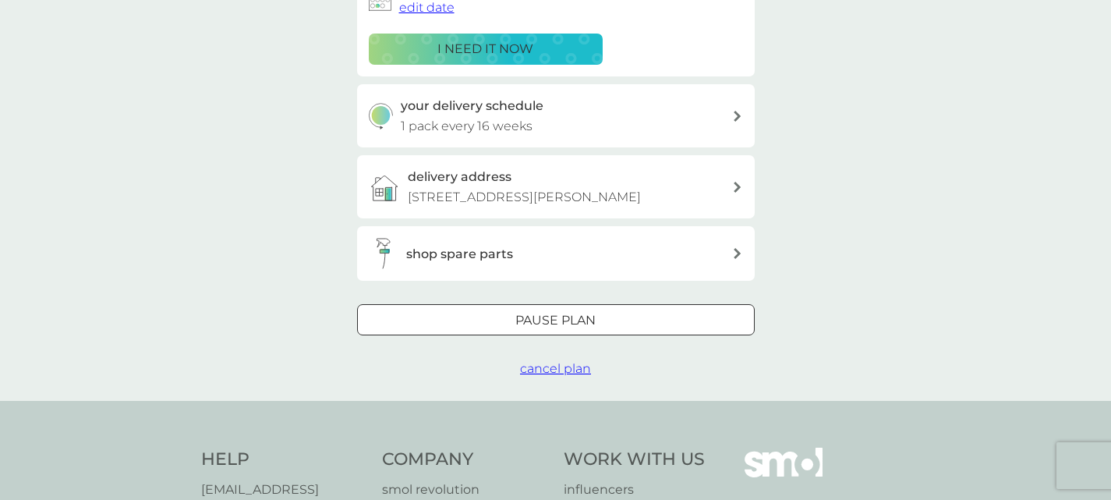
scroll to position [390, 0]
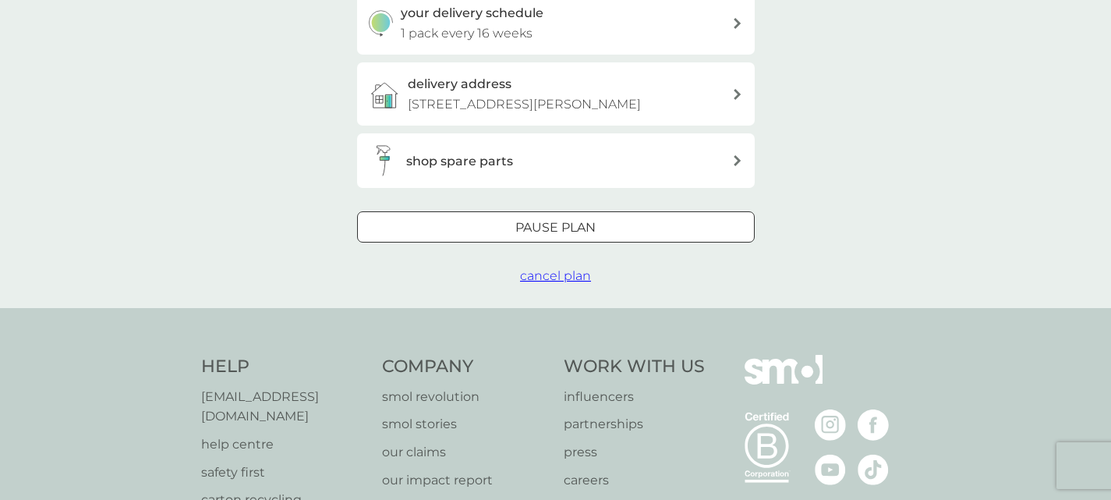
click at [578, 283] on span "cancel plan" at bounding box center [555, 275] width 71 height 15
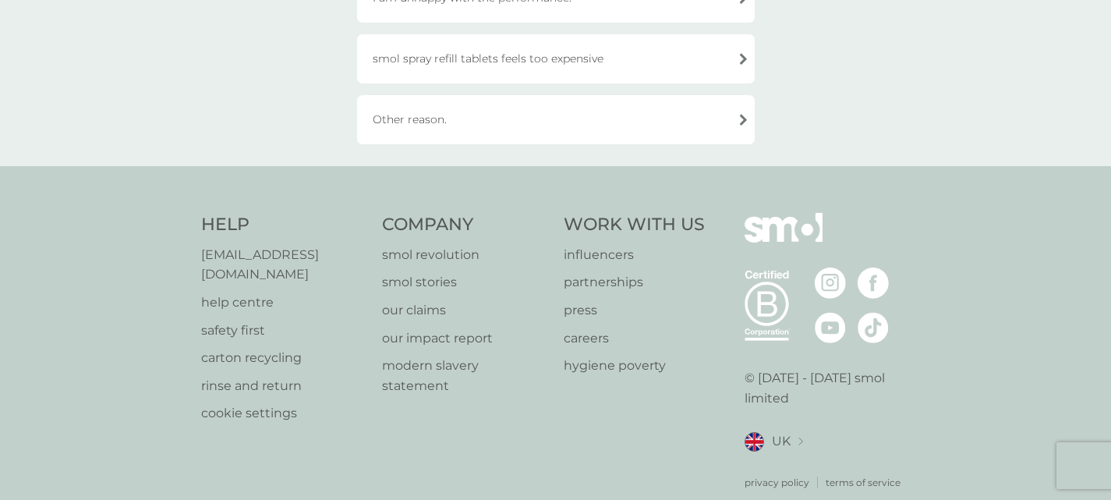
click at [553, 125] on div "Other reason." at bounding box center [556, 119] width 398 height 49
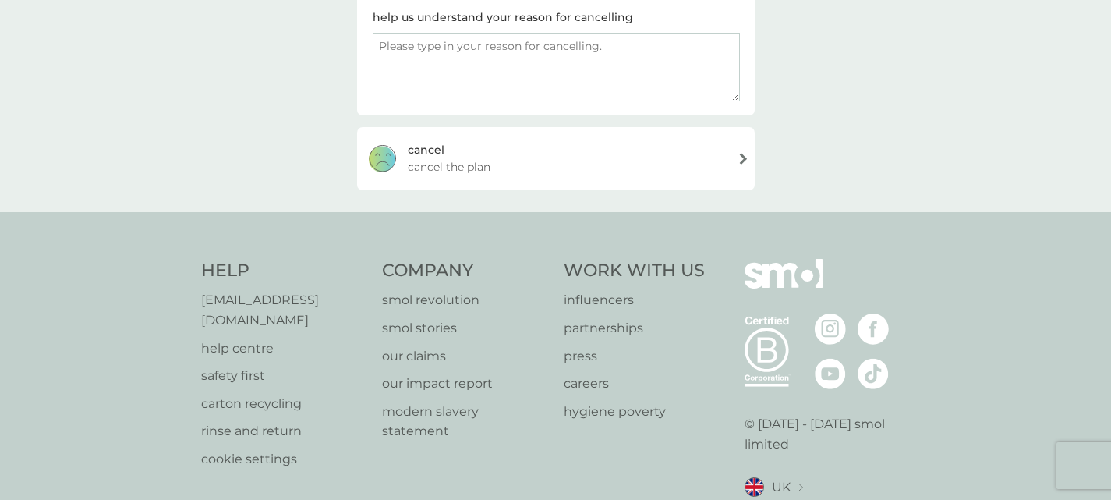
scroll to position [105, 0]
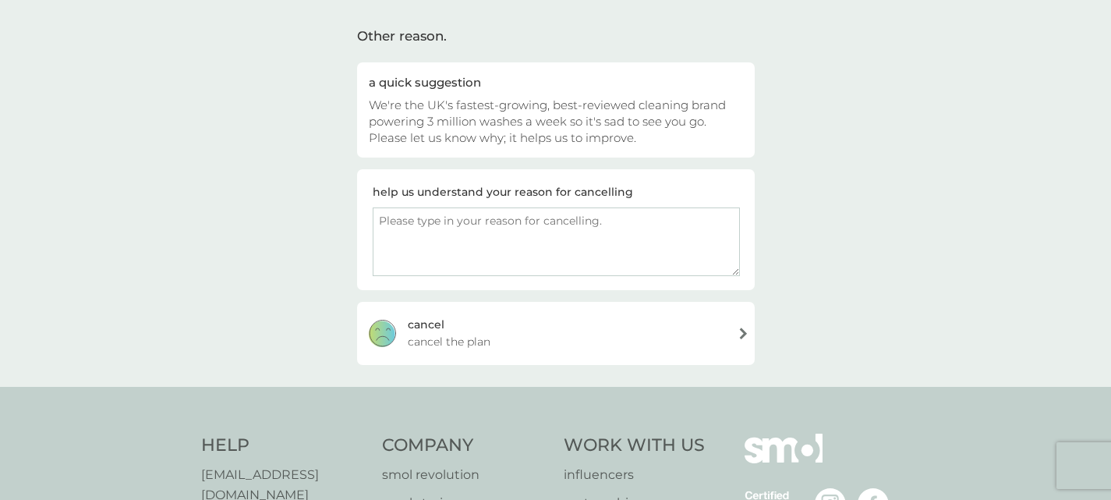
click at [636, 328] on div "[PERSON_NAME] the plan" at bounding box center [556, 333] width 398 height 62
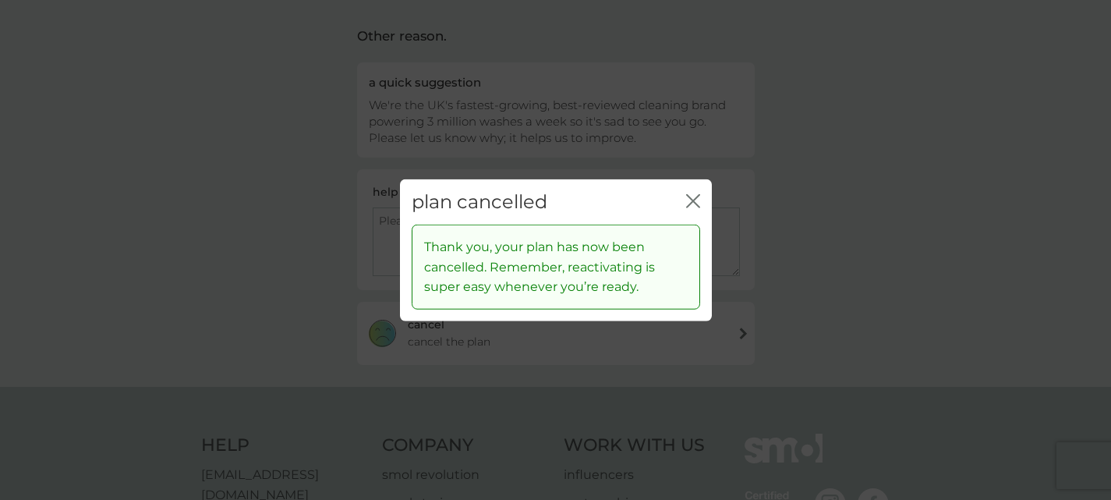
click at [690, 195] on icon "close" at bounding box center [693, 200] width 14 height 14
